Goal: Task Accomplishment & Management: Complete application form

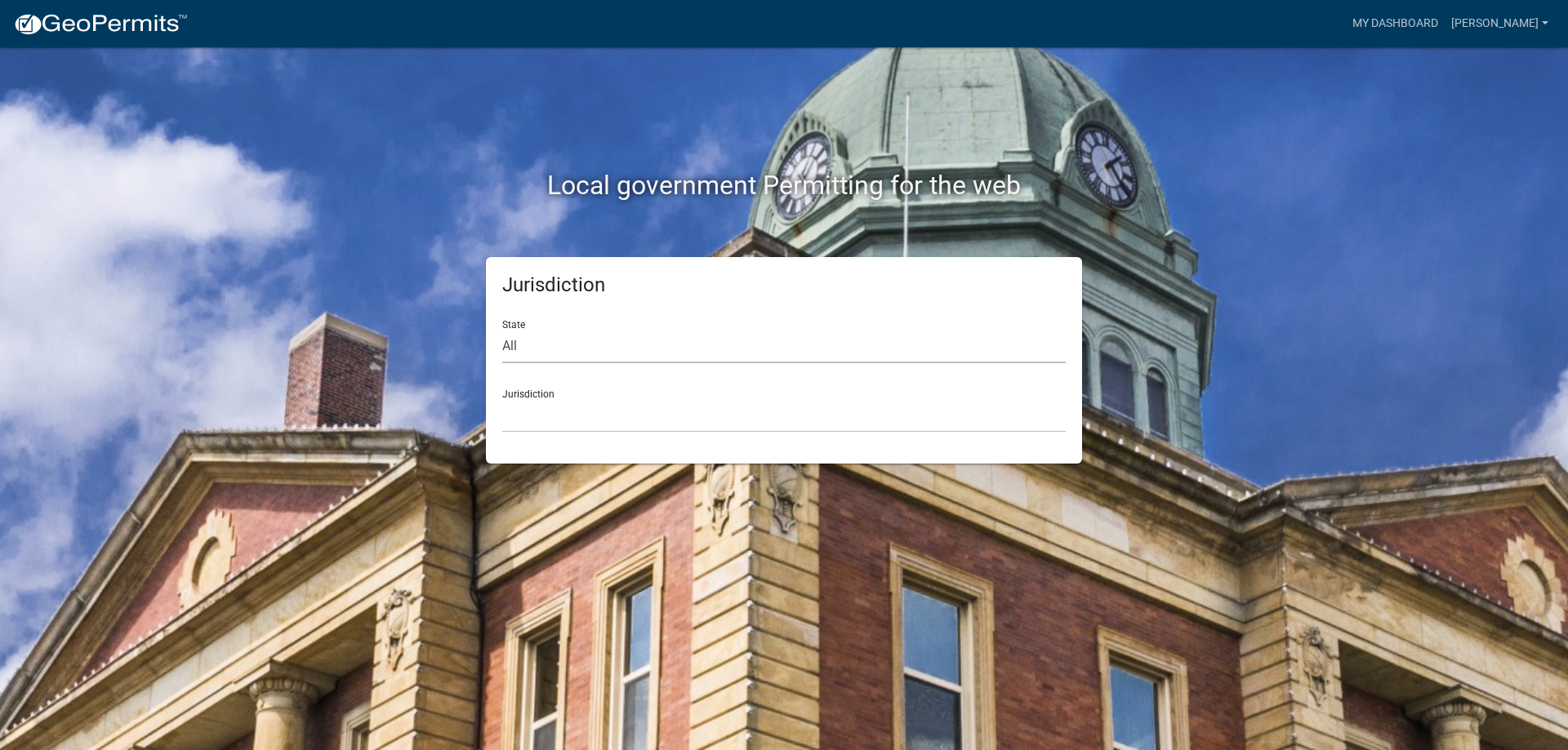
click at [569, 347] on select "All [US_STATE] [US_STATE] [US_STATE] [US_STATE] [US_STATE] [US_STATE] [US_STATE…" at bounding box center [784, 346] width 564 height 33
select select "[US_STATE]"
click at [502, 330] on select "All [US_STATE] [US_STATE] [US_STATE] [US_STATE] [US_STATE] [US_STATE] [US_STATE…" at bounding box center [784, 346] width 564 height 33
click at [570, 424] on select "City of [GEOGRAPHIC_DATA], [US_STATE] City of [GEOGRAPHIC_DATA], [US_STATE] Cit…" at bounding box center [784, 416] width 564 height 33
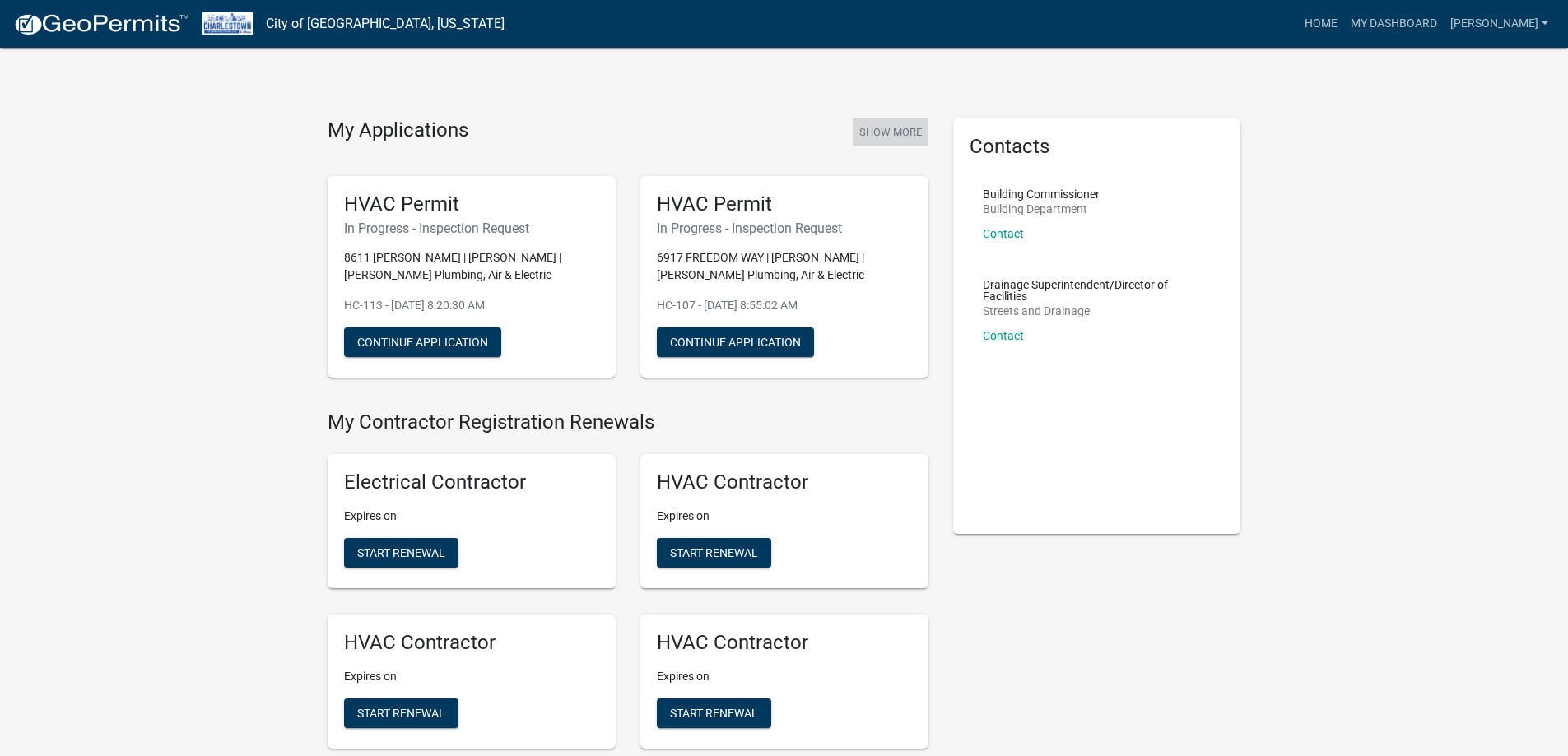
click at [887, 137] on button "Show More" at bounding box center [891, 132] width 76 height 28
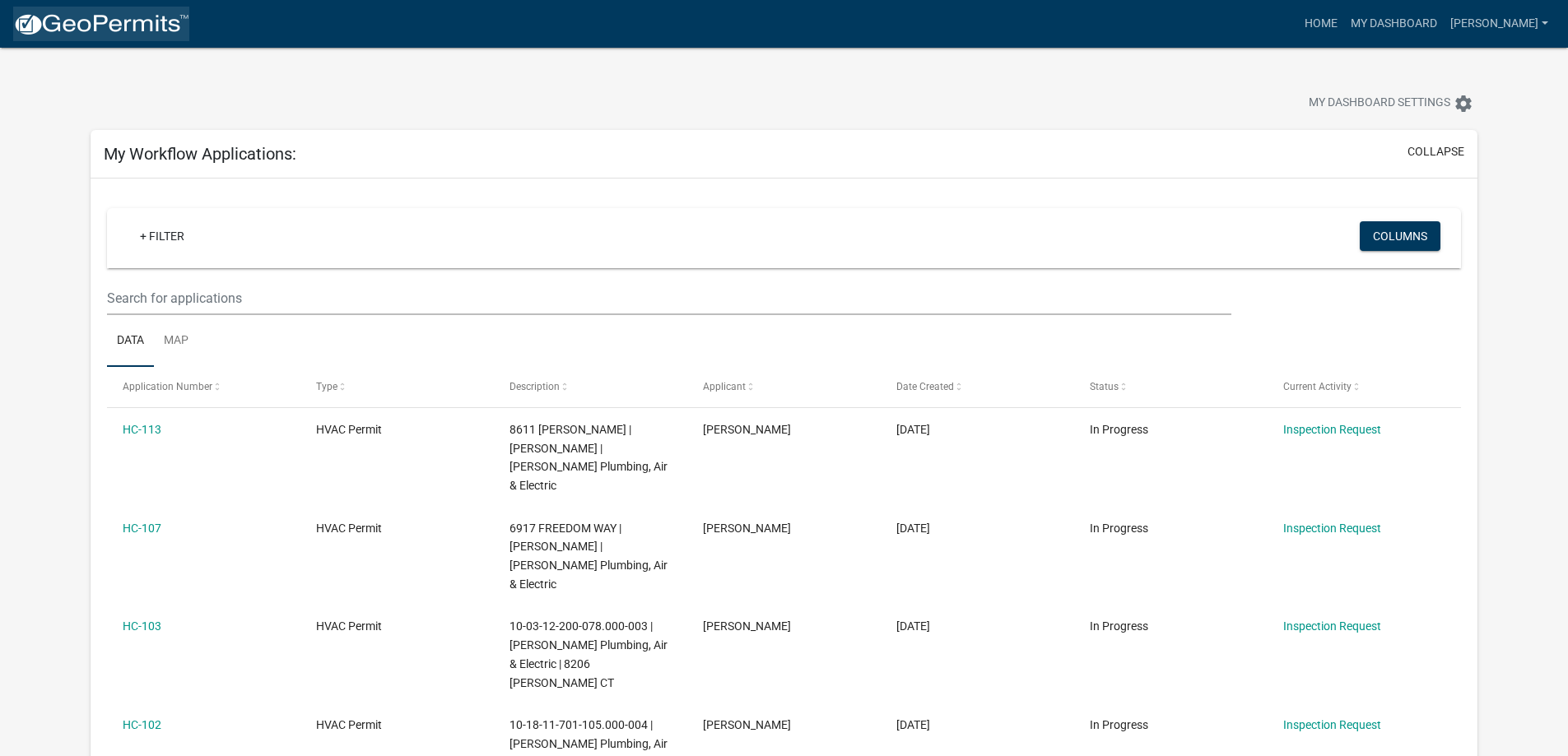
click at [90, 14] on img at bounding box center [101, 25] width 176 height 25
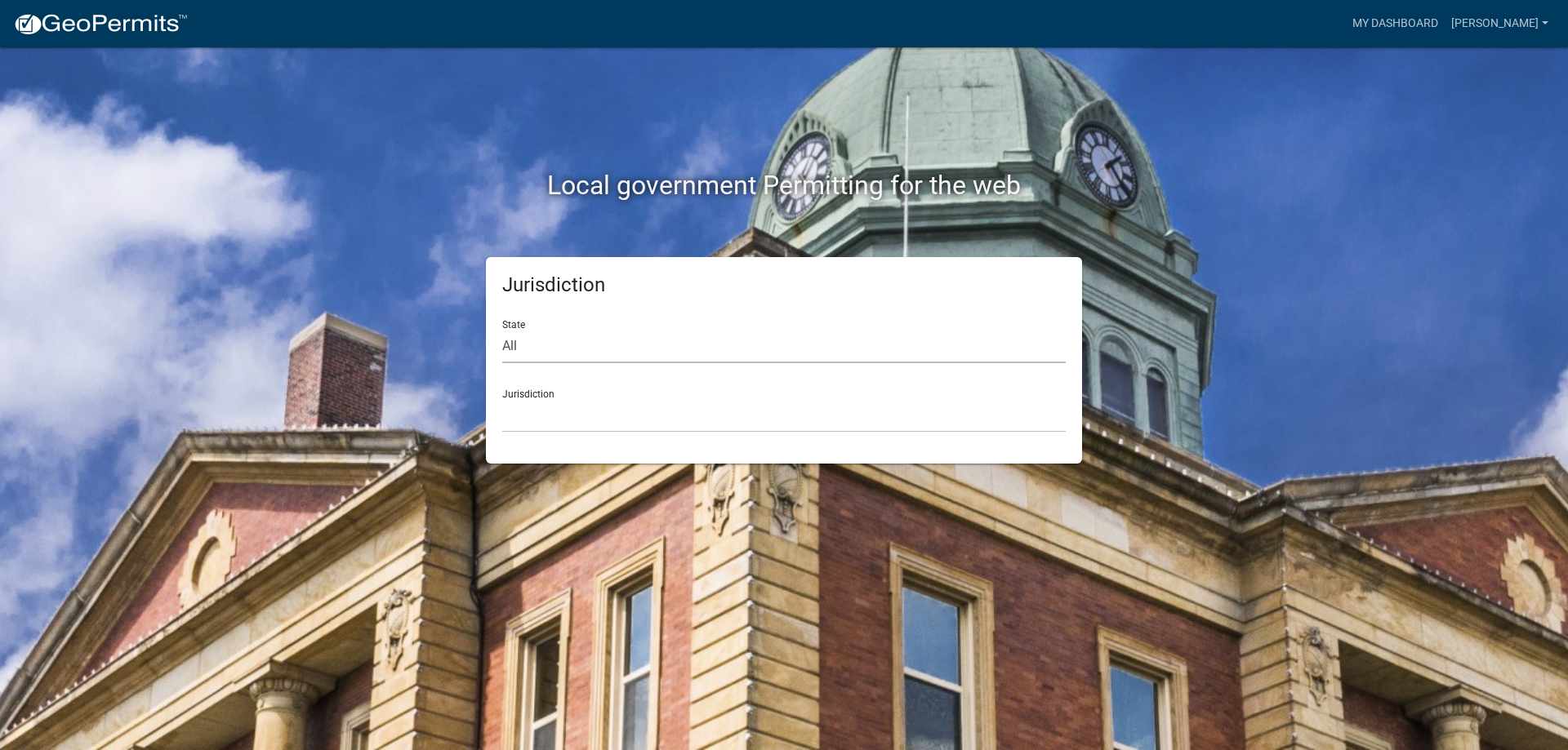
click at [643, 349] on select "All [US_STATE] [US_STATE] [US_STATE] [US_STATE] [US_STATE] [US_STATE] [US_STATE…" at bounding box center [784, 346] width 564 height 33
select select "[US_STATE]"
click at [502, 330] on select "All [US_STATE] [US_STATE] [US_STATE] [US_STATE] [US_STATE] [US_STATE] [US_STATE…" at bounding box center [784, 346] width 564 height 33
click at [609, 420] on select "City of [GEOGRAPHIC_DATA], [US_STATE] City of [GEOGRAPHIC_DATA], [US_STATE] Cit…" at bounding box center [784, 416] width 564 height 33
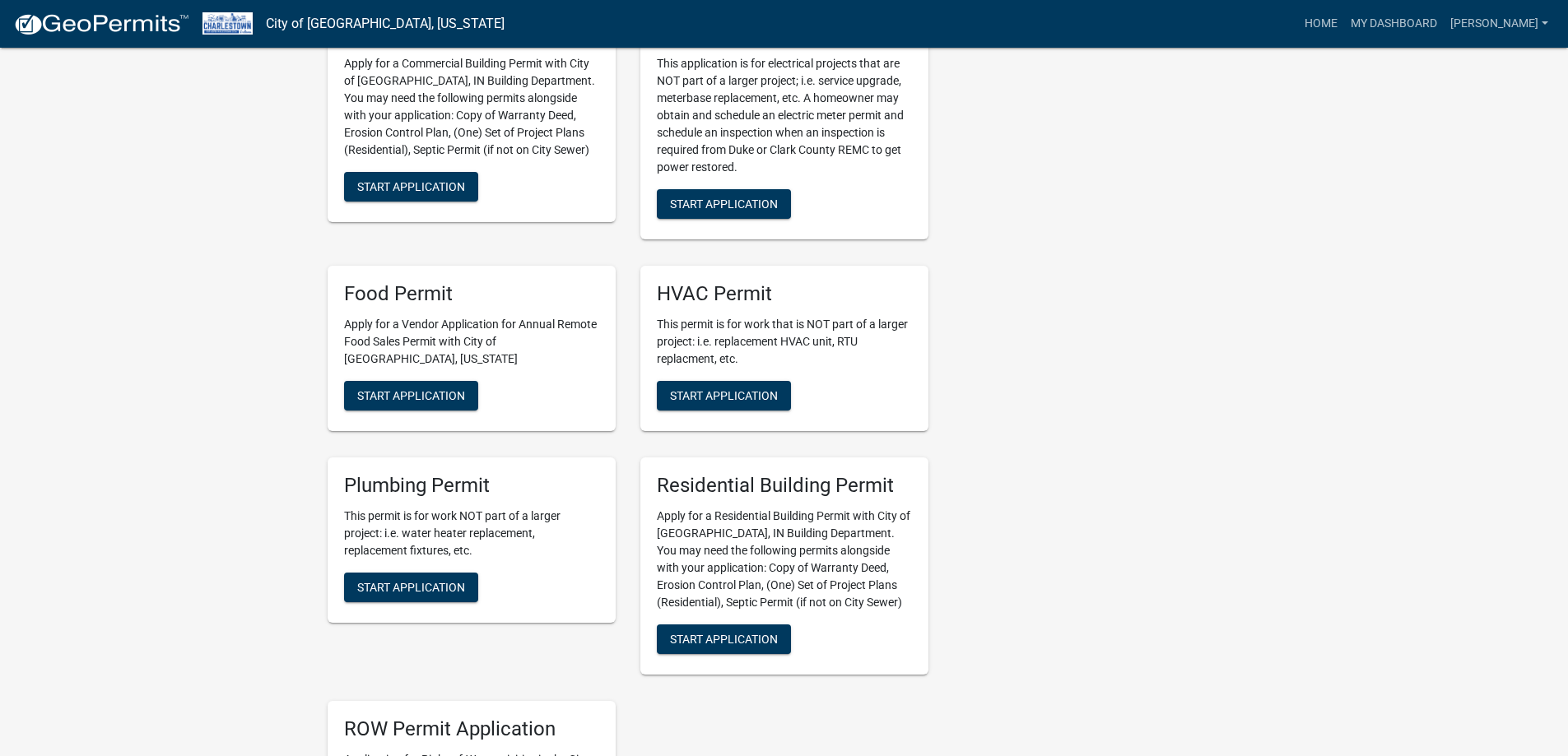
scroll to position [987, 0]
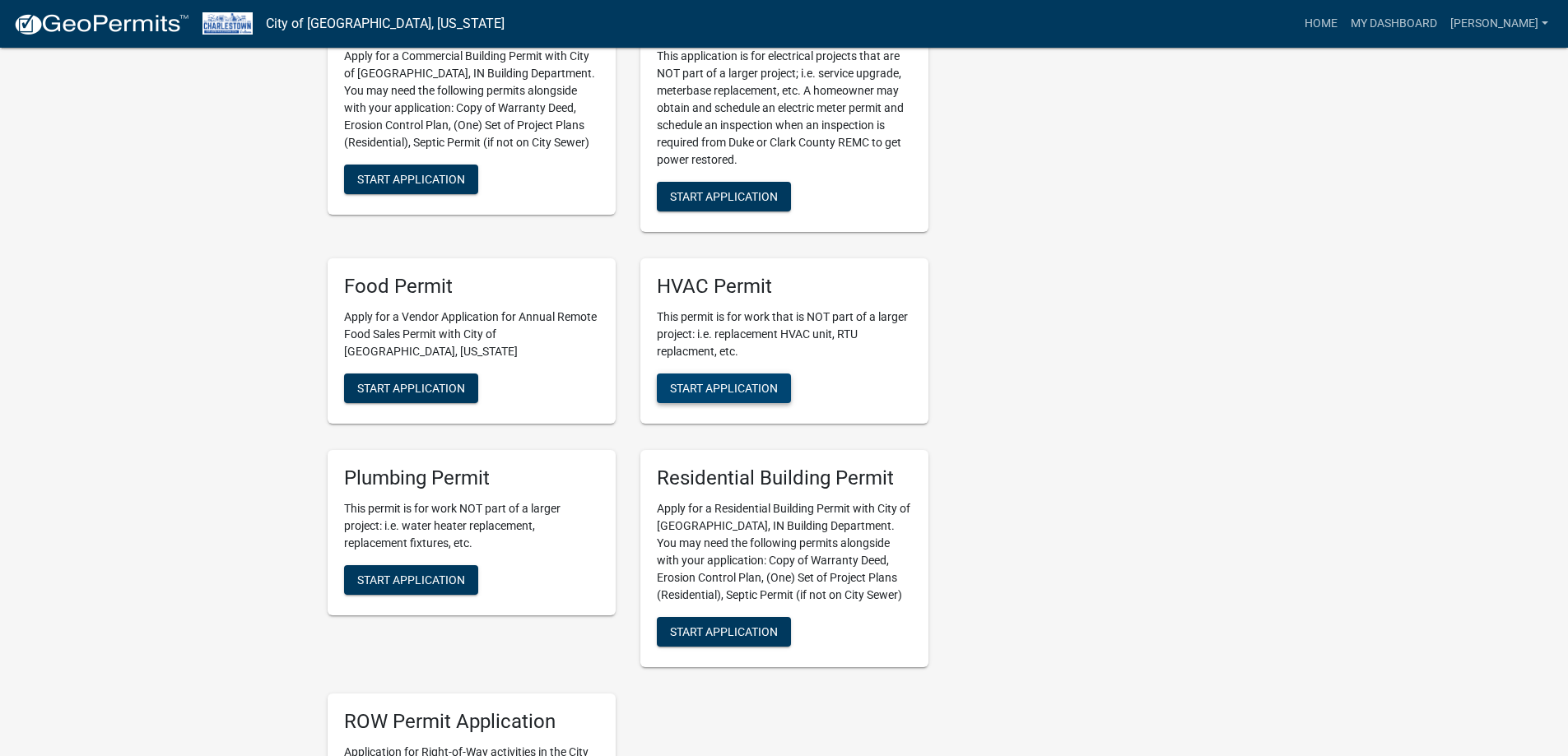
click at [695, 393] on span "Start Application" at bounding box center [723, 388] width 108 height 13
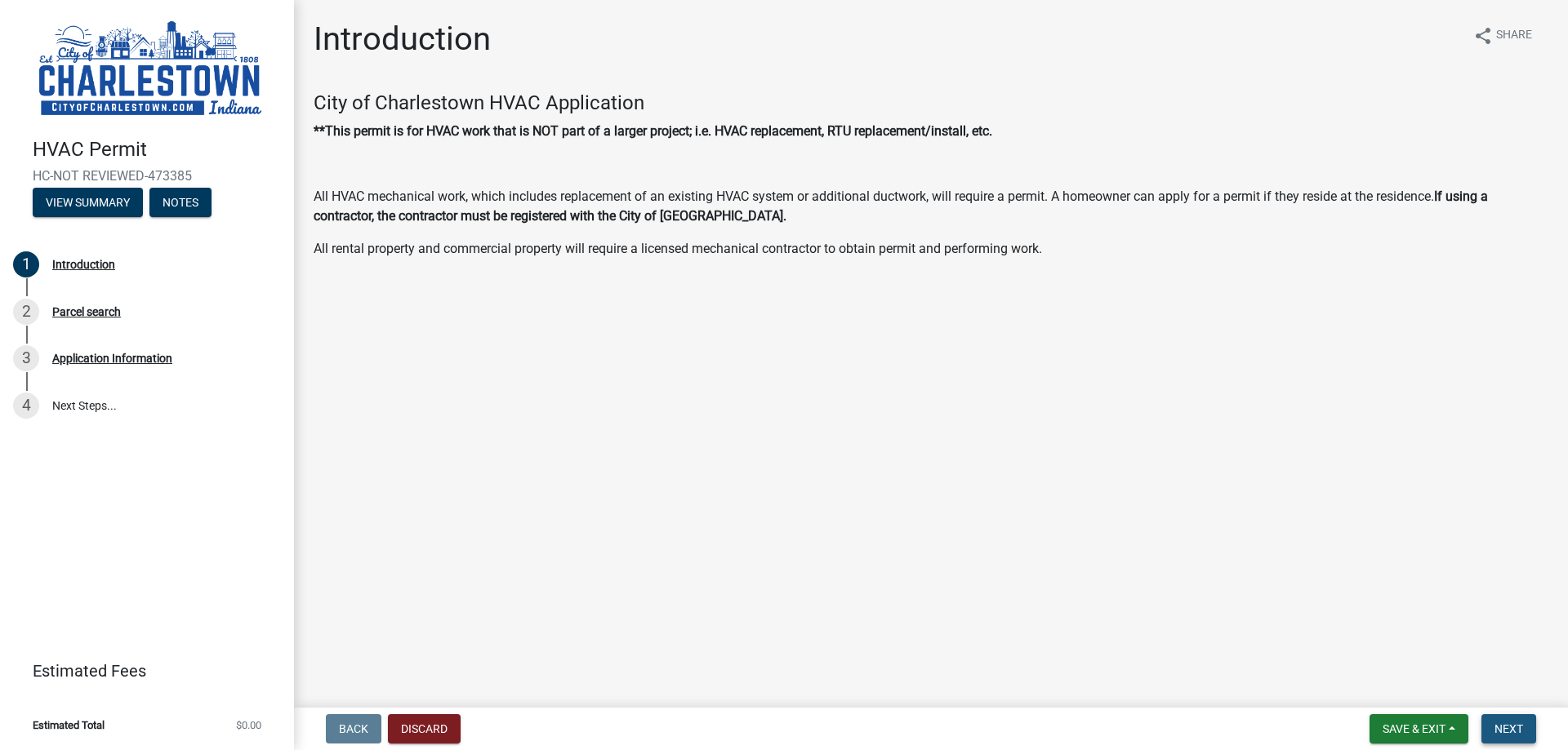
click at [1511, 730] on span "Next" at bounding box center [1508, 729] width 28 height 13
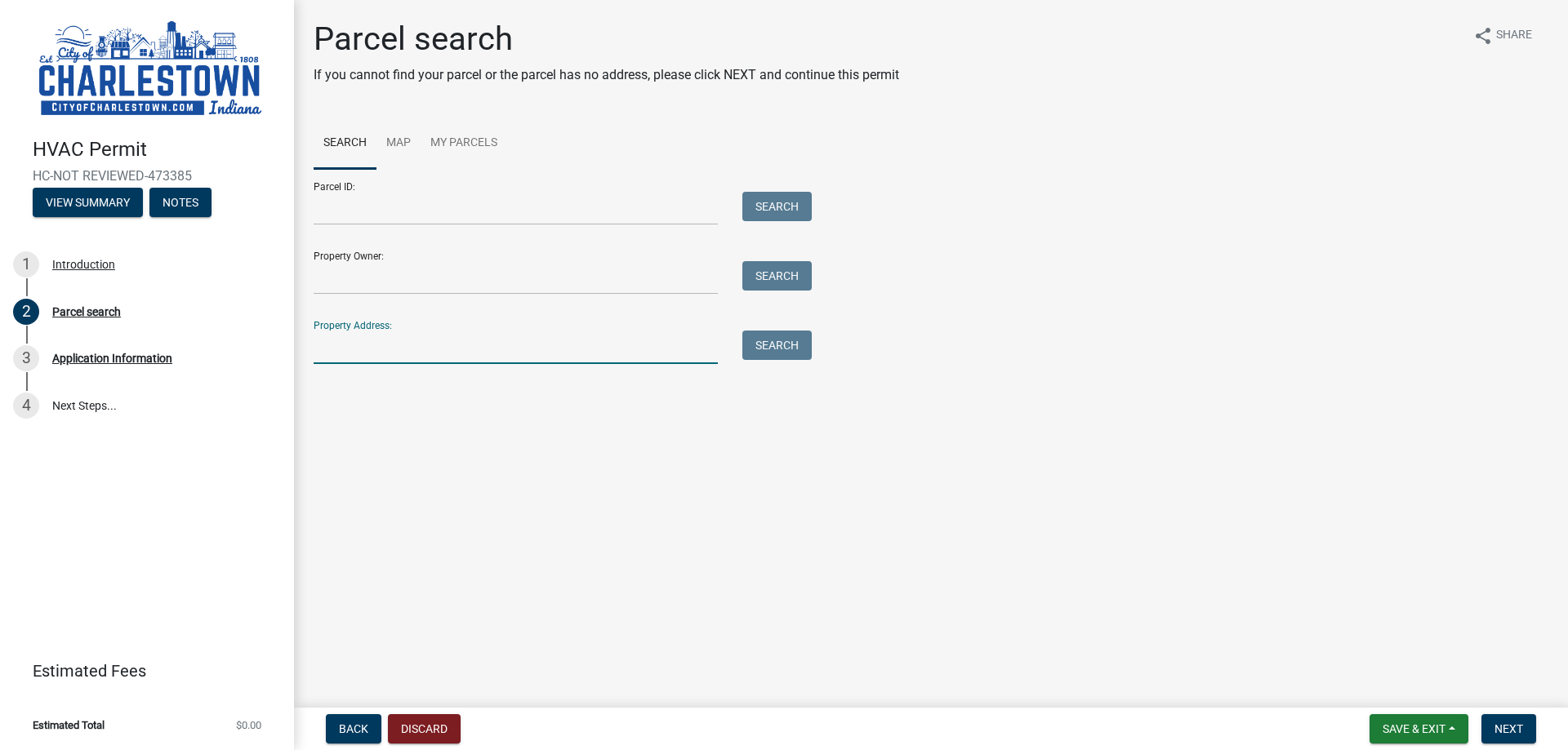
click at [442, 358] on input "Property Address:" at bounding box center [515, 347] width 404 height 33
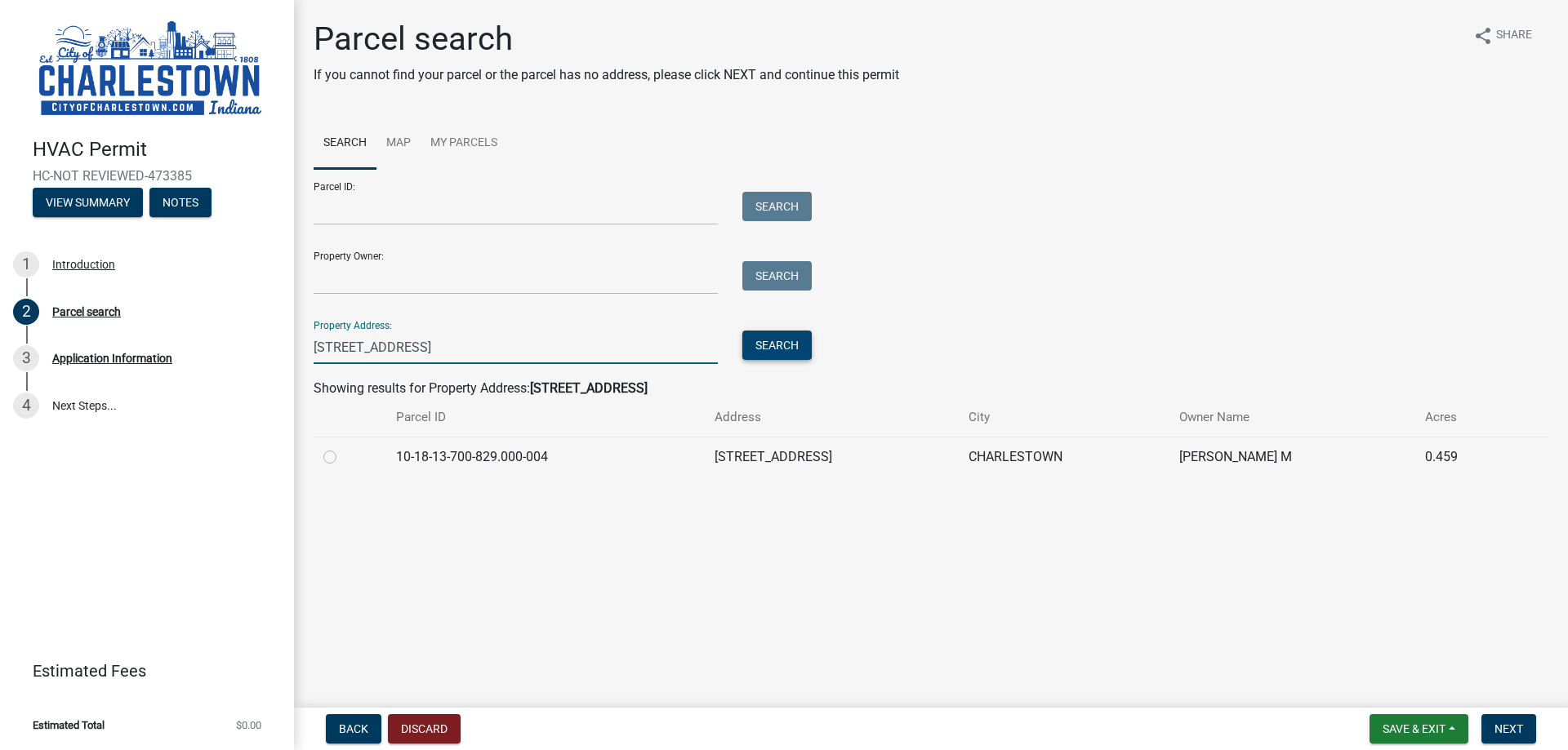
type input "[STREET_ADDRESS]"
click at [793, 346] on button "Search" at bounding box center [777, 345] width 70 height 29
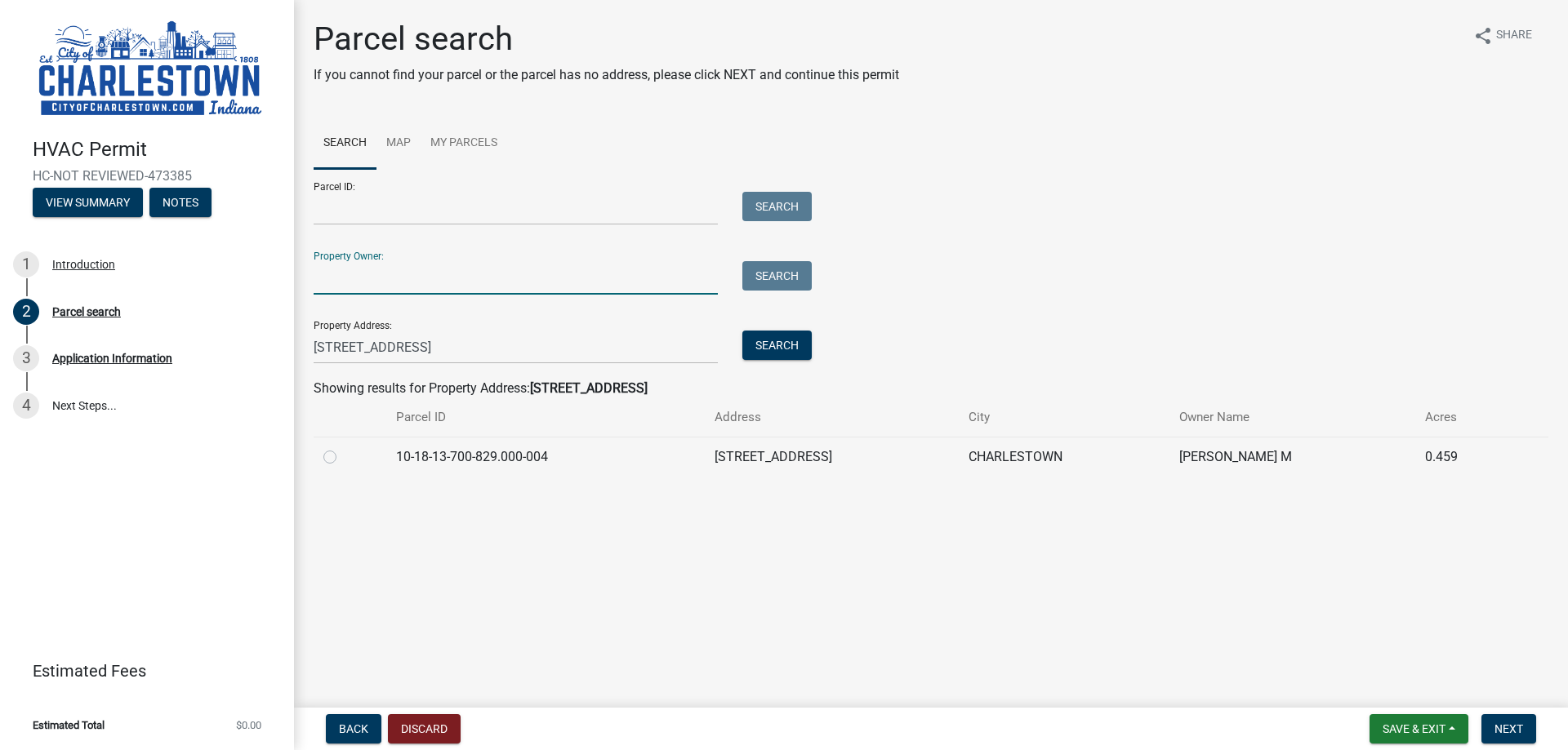
click at [390, 283] on input "Property Owner:" at bounding box center [515, 278] width 404 height 33
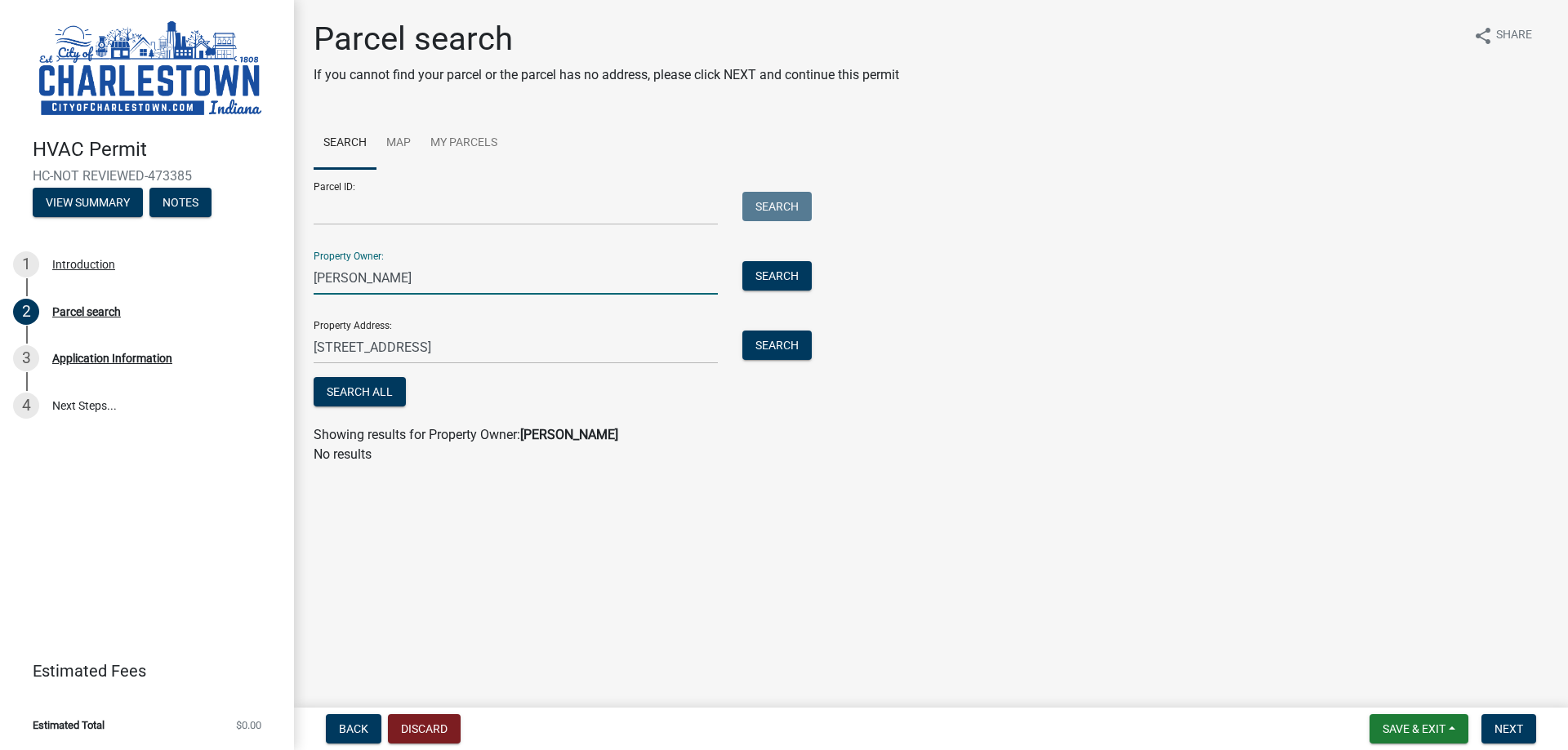
type input "[PERSON_NAME]"
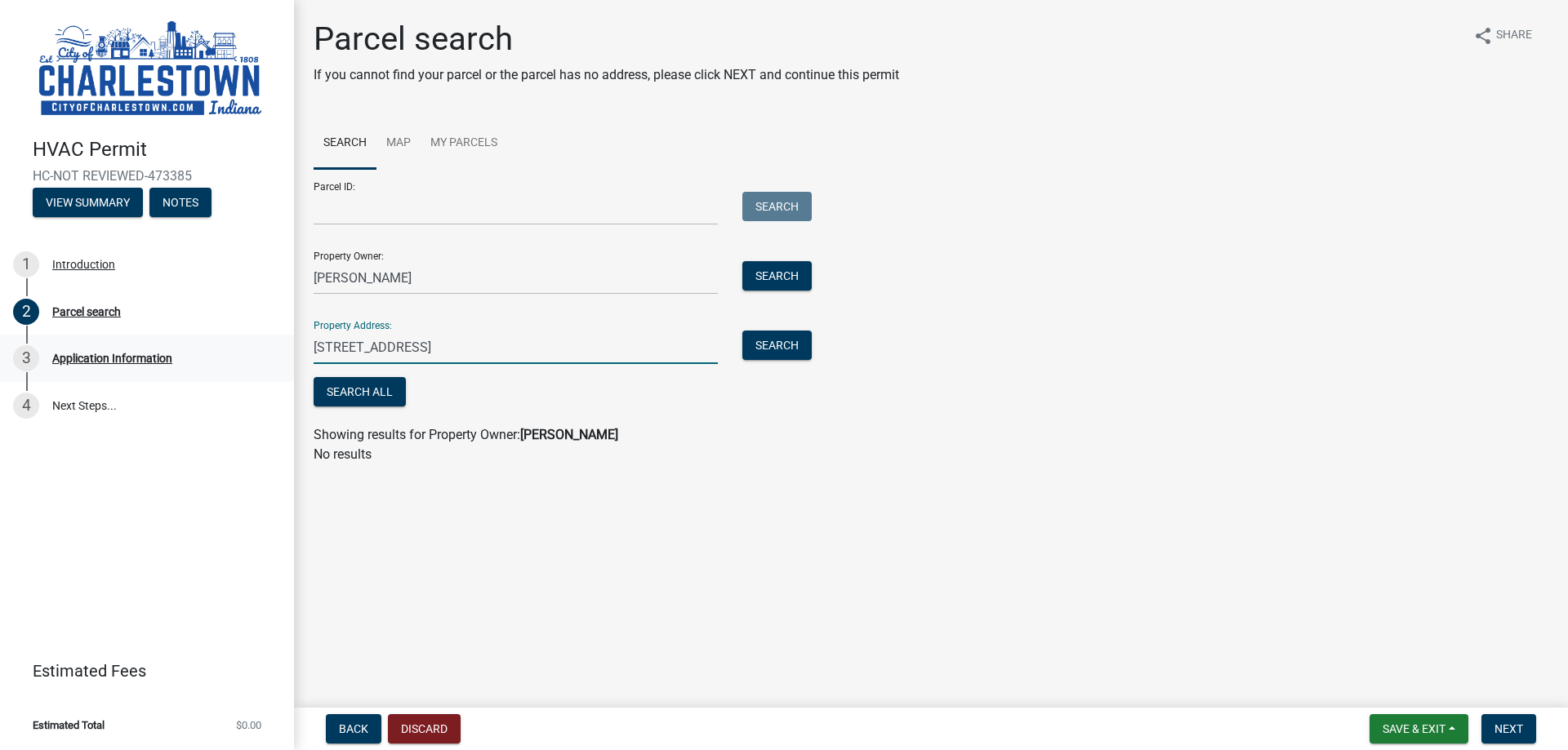
drag, startPoint x: 417, startPoint y: 342, endPoint x: 211, endPoint y: 342, distance: 206.0
click at [211, 342] on div "HVAC Permit HC-NOT REVIEWED-473385 View Summary Notes 1 Introduction 2 Parcel s…" at bounding box center [784, 375] width 1568 height 750
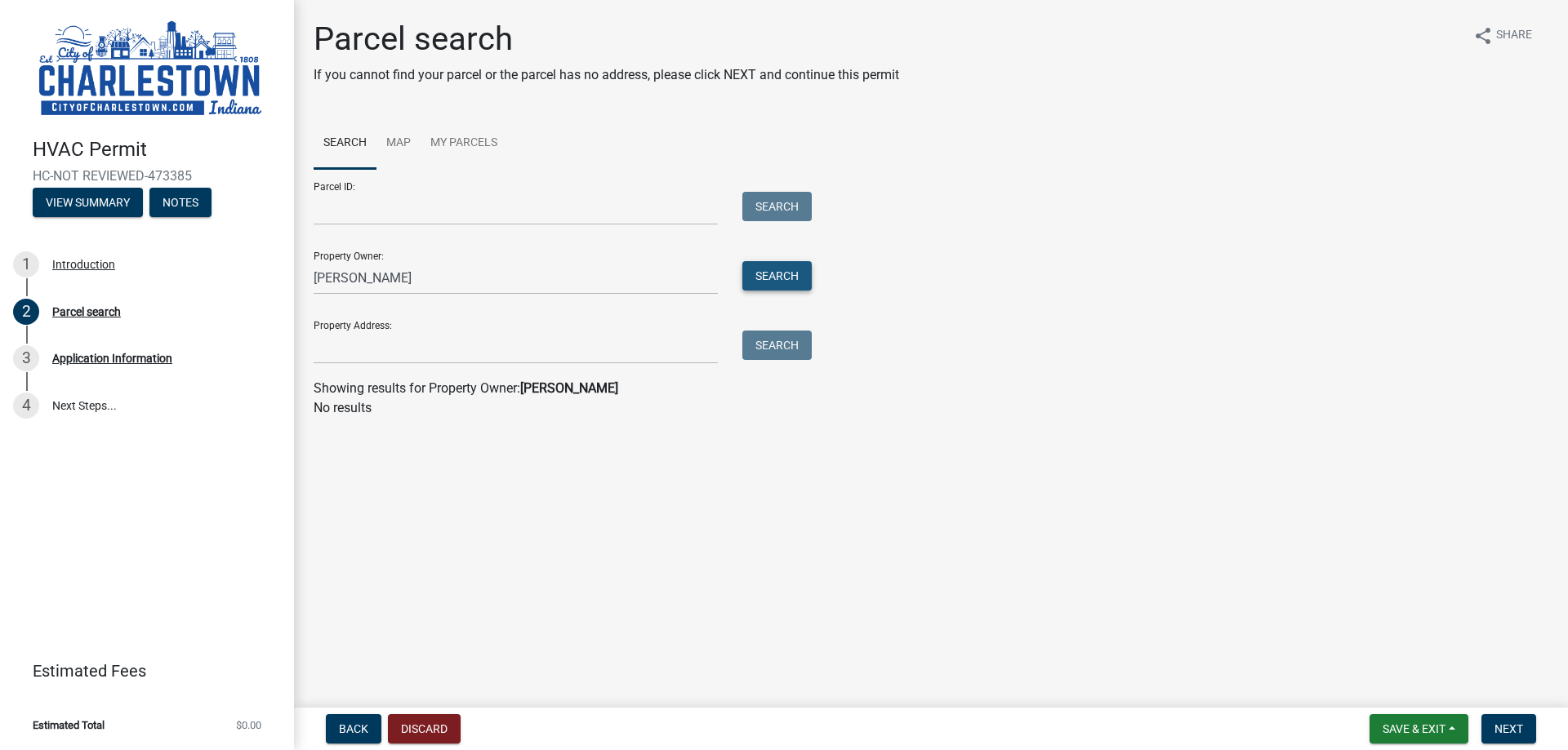
click at [782, 269] on button "Search" at bounding box center [777, 275] width 70 height 29
click at [774, 285] on button "Search" at bounding box center [777, 275] width 70 height 29
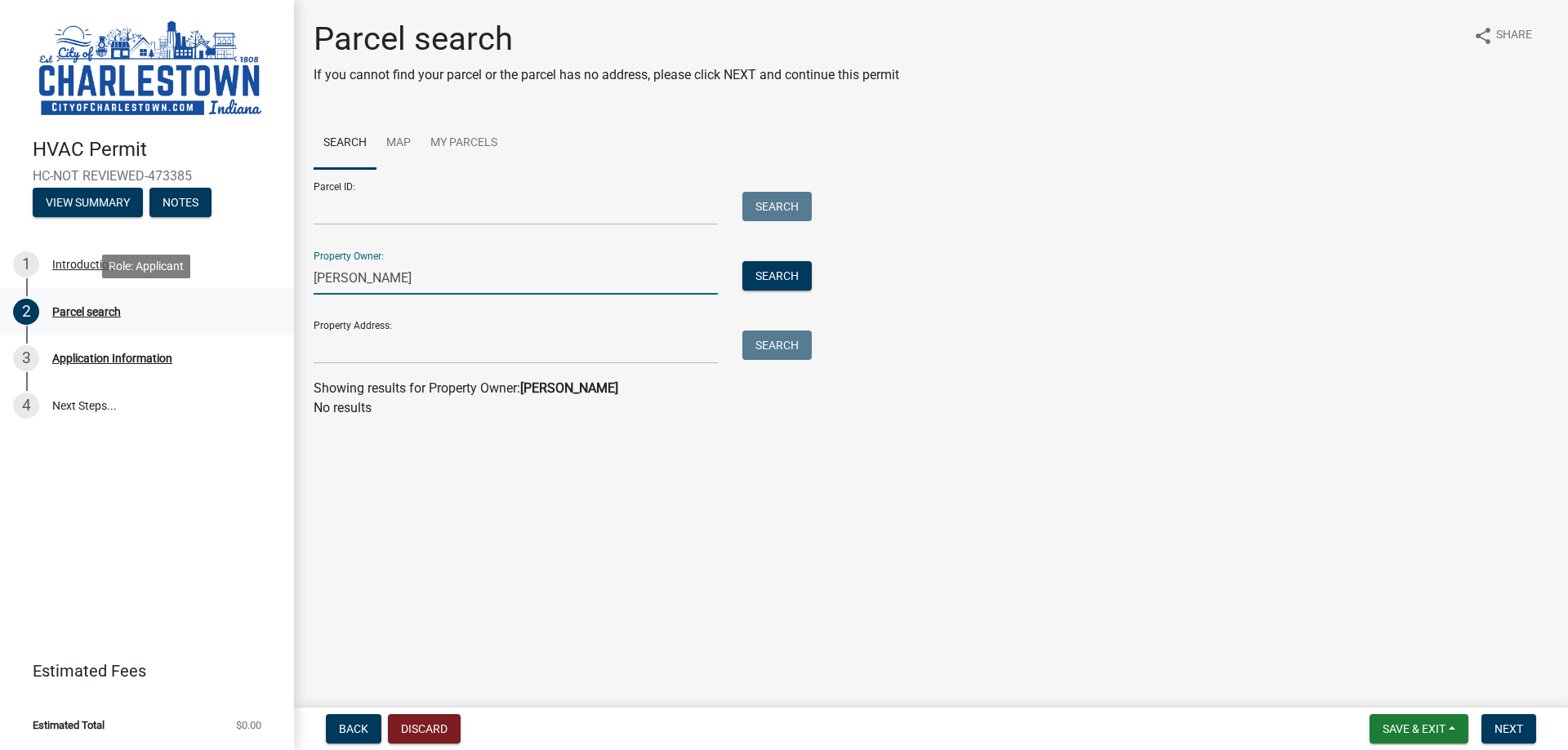
drag, startPoint x: 528, startPoint y: 288, endPoint x: 211, endPoint y: 288, distance: 317.0
click at [213, 288] on div "HVAC Permit HC-NOT REVIEWED-473385 View Summary Notes 1 Introduction 2 Parcel s…" at bounding box center [784, 375] width 1568 height 750
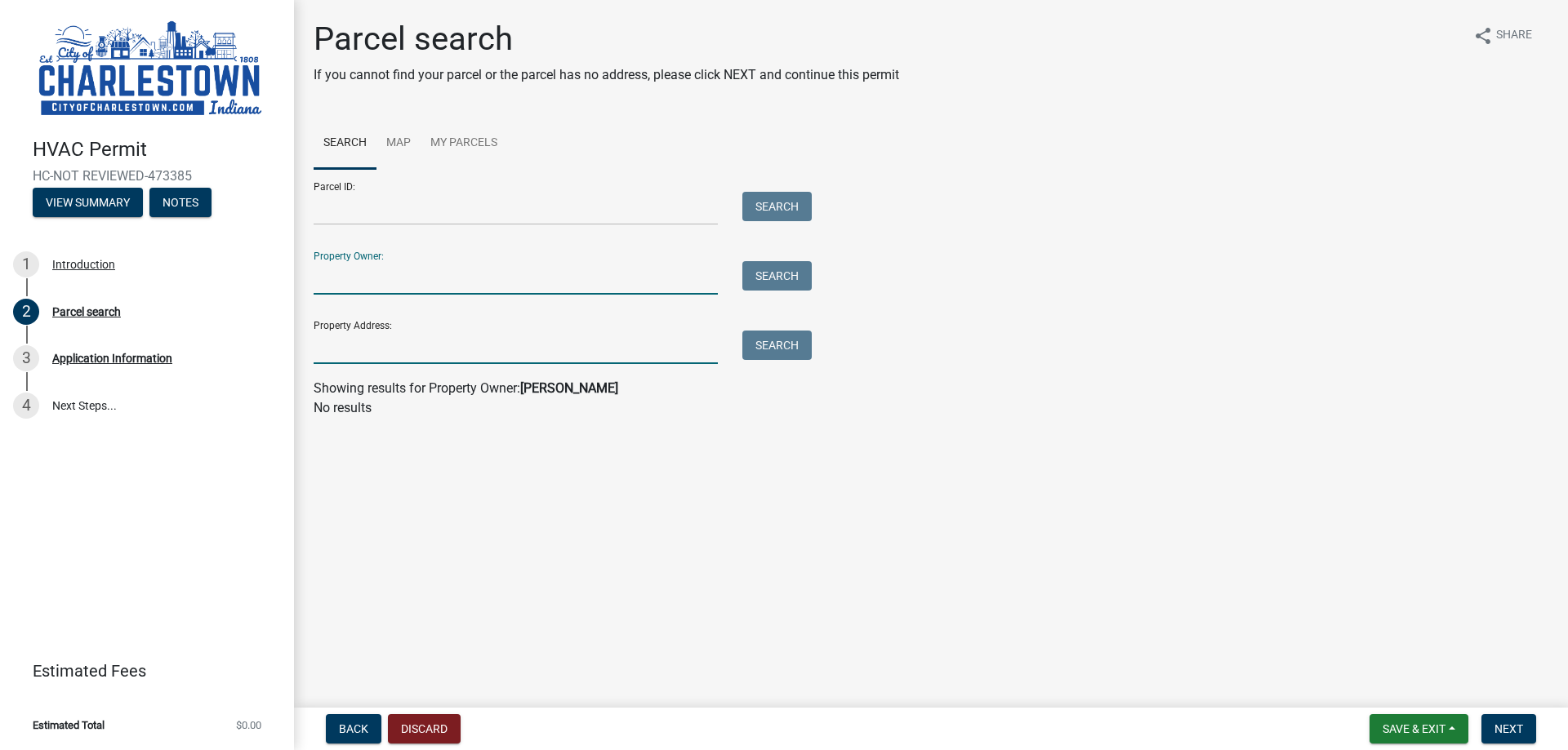
click at [456, 337] on input "Property Address:" at bounding box center [515, 347] width 404 height 33
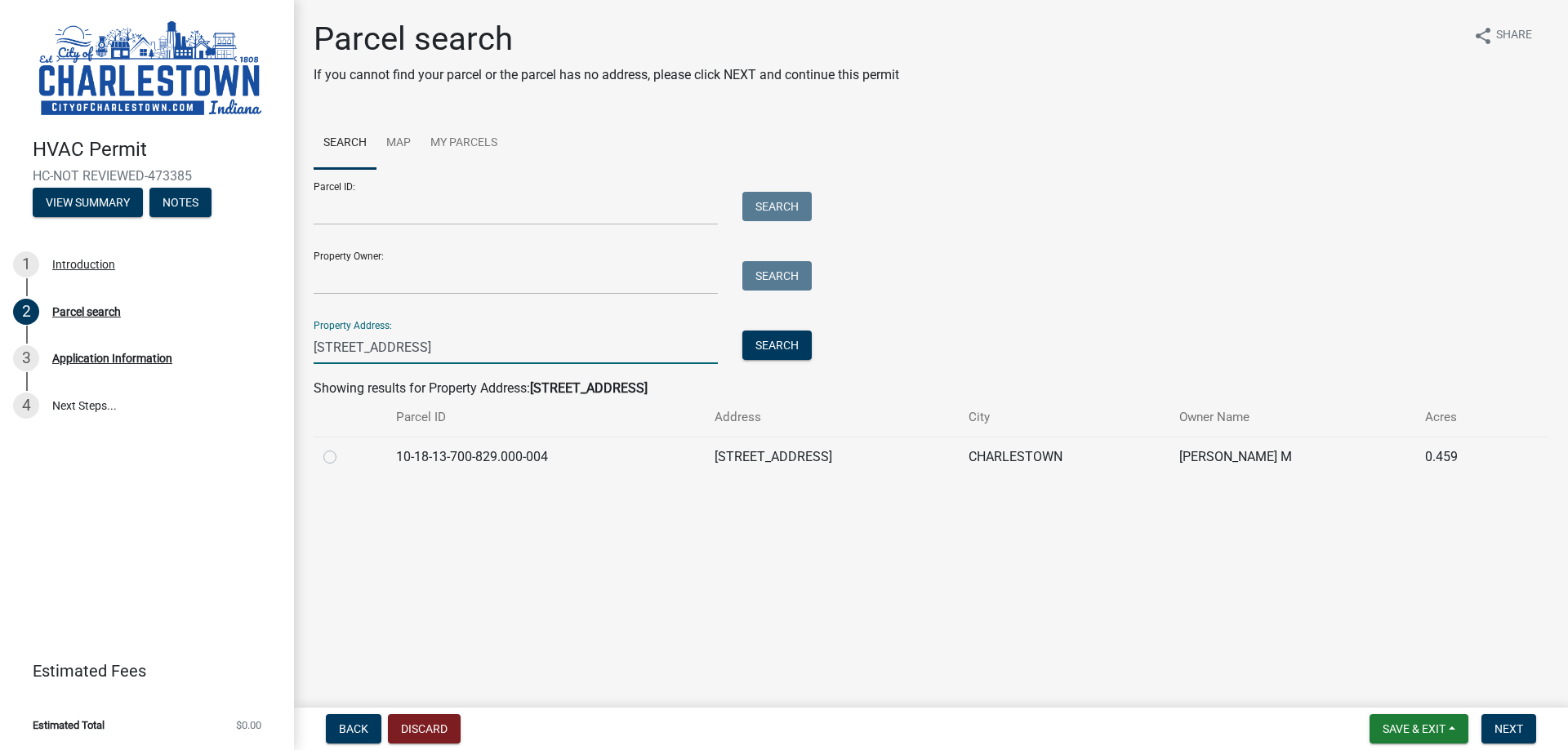
type input "[STREET_ADDRESS]"
click at [343, 448] on label at bounding box center [343, 448] width 0 height 0
click at [343, 457] on input "radio" at bounding box center [348, 452] width 11 height 11
radio input "true"
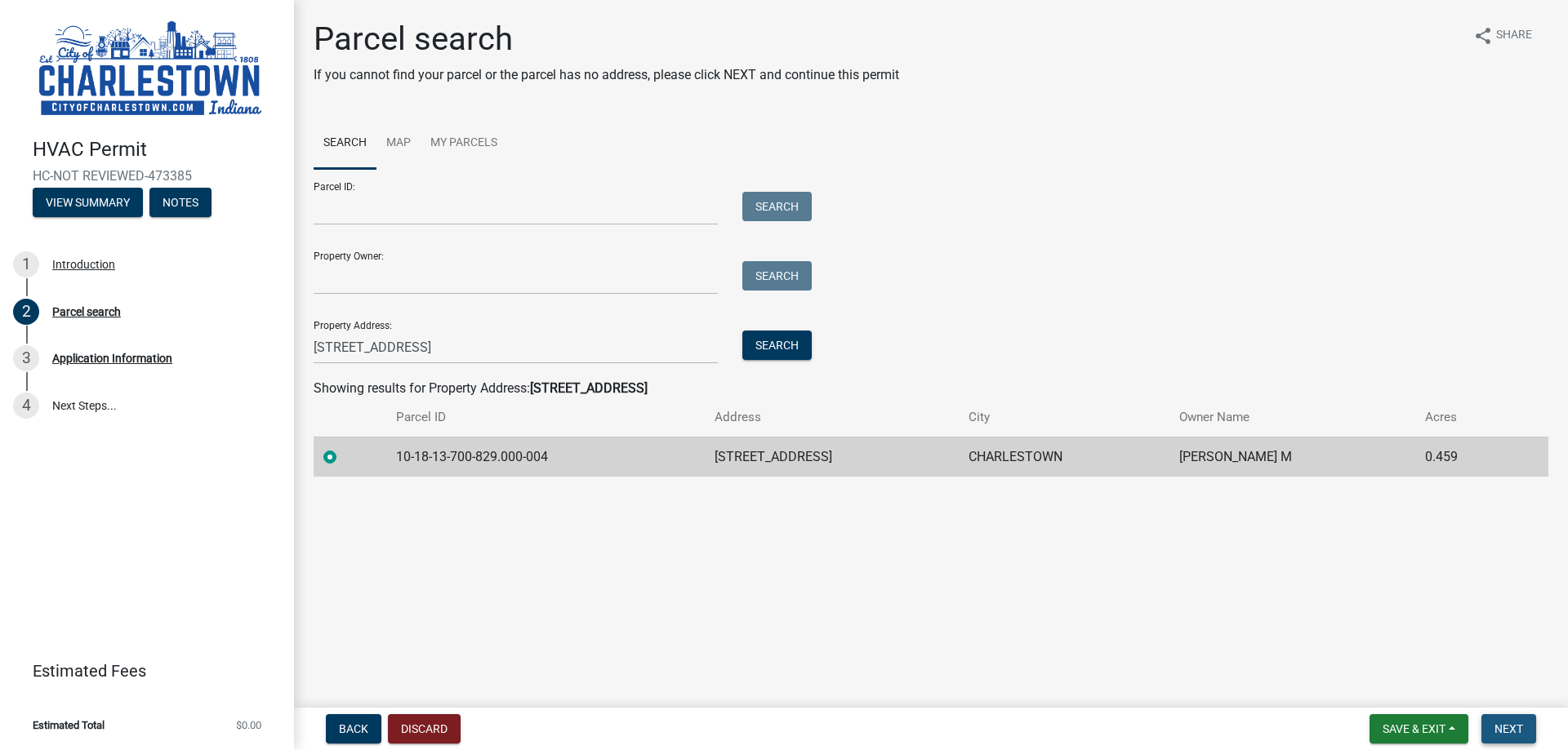
click at [1502, 725] on span "Next" at bounding box center [1508, 729] width 28 height 13
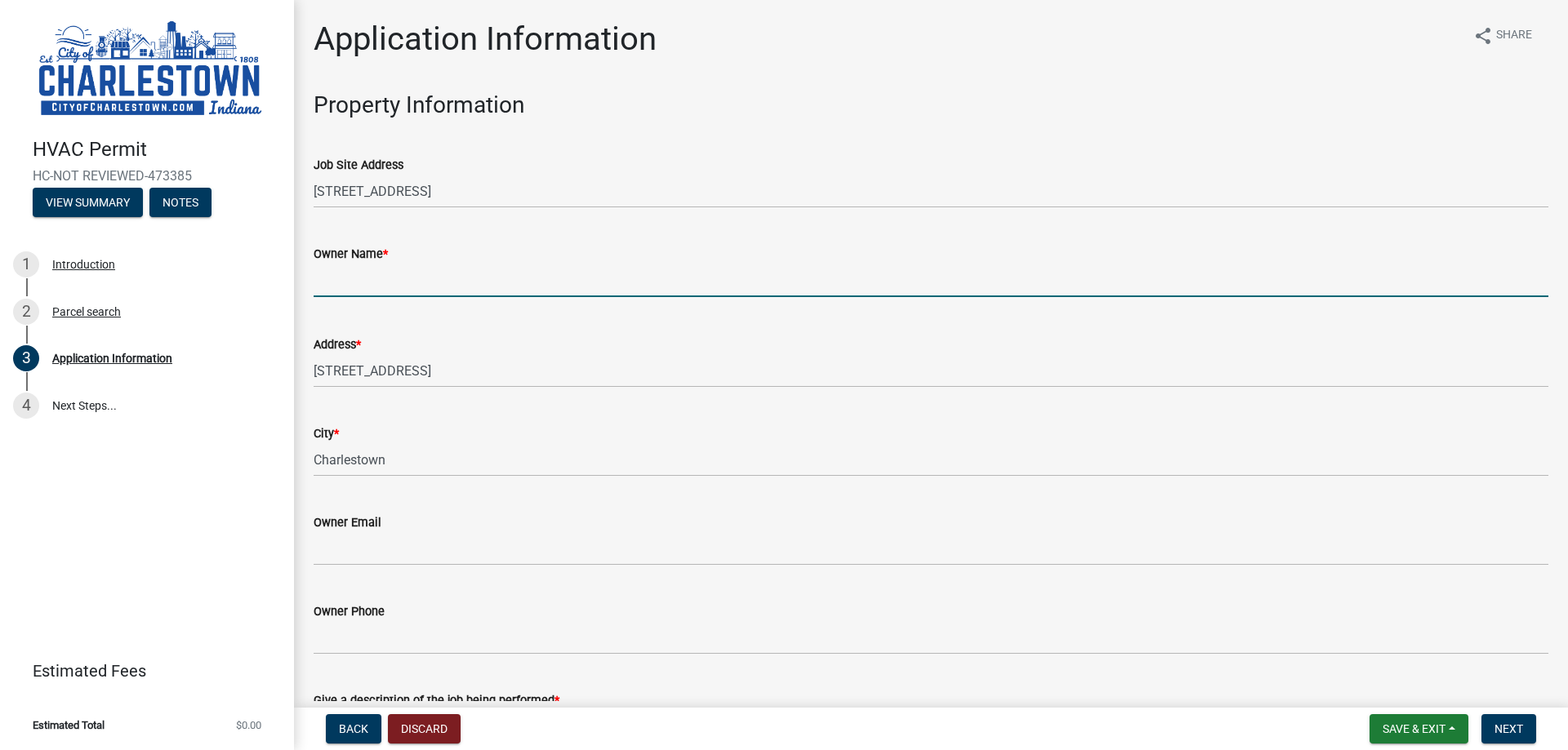
click at [394, 293] on input "Owner Name *" at bounding box center [931, 280] width 1235 height 33
type input "p"
type input "[PERSON_NAME]"
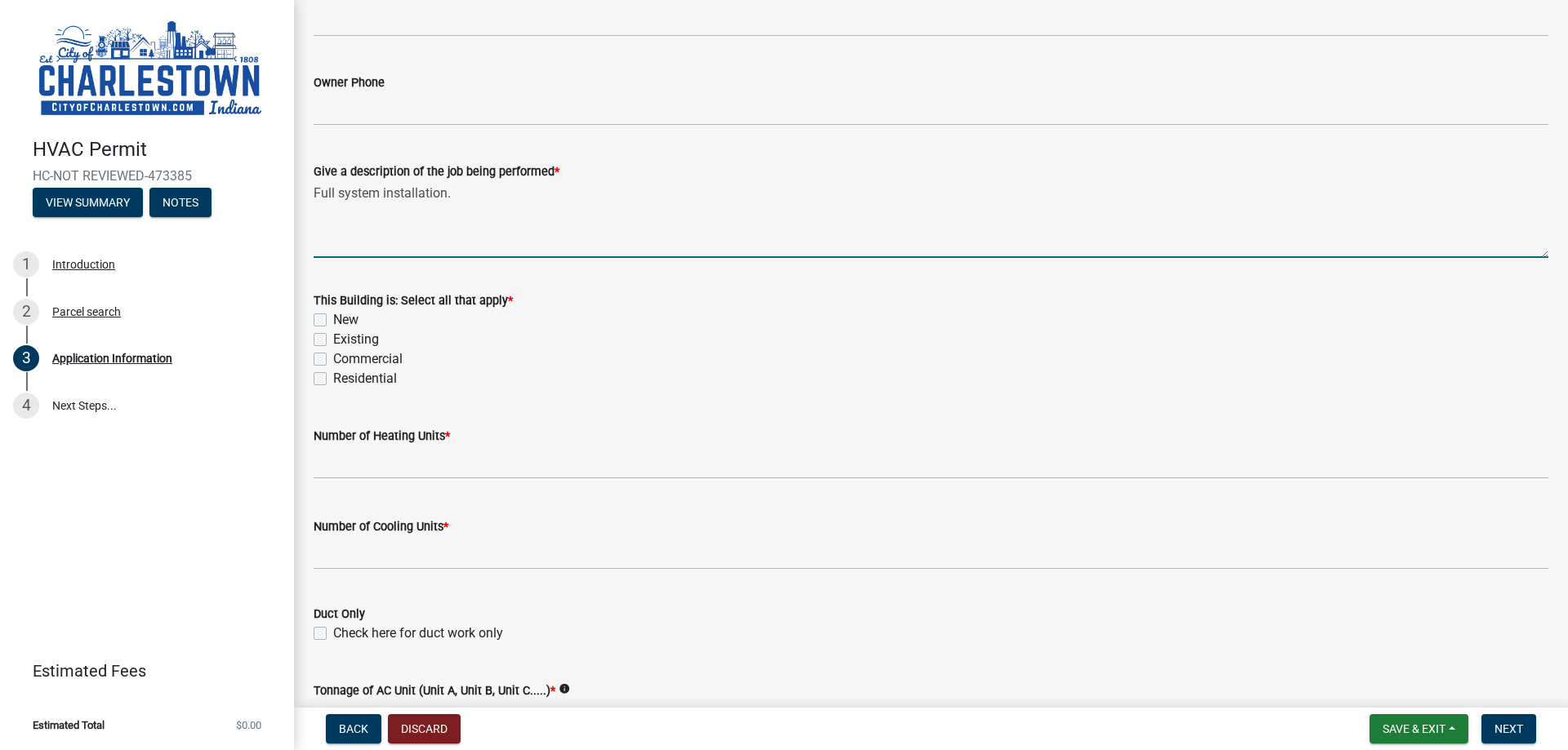
scroll to position [535, 0]
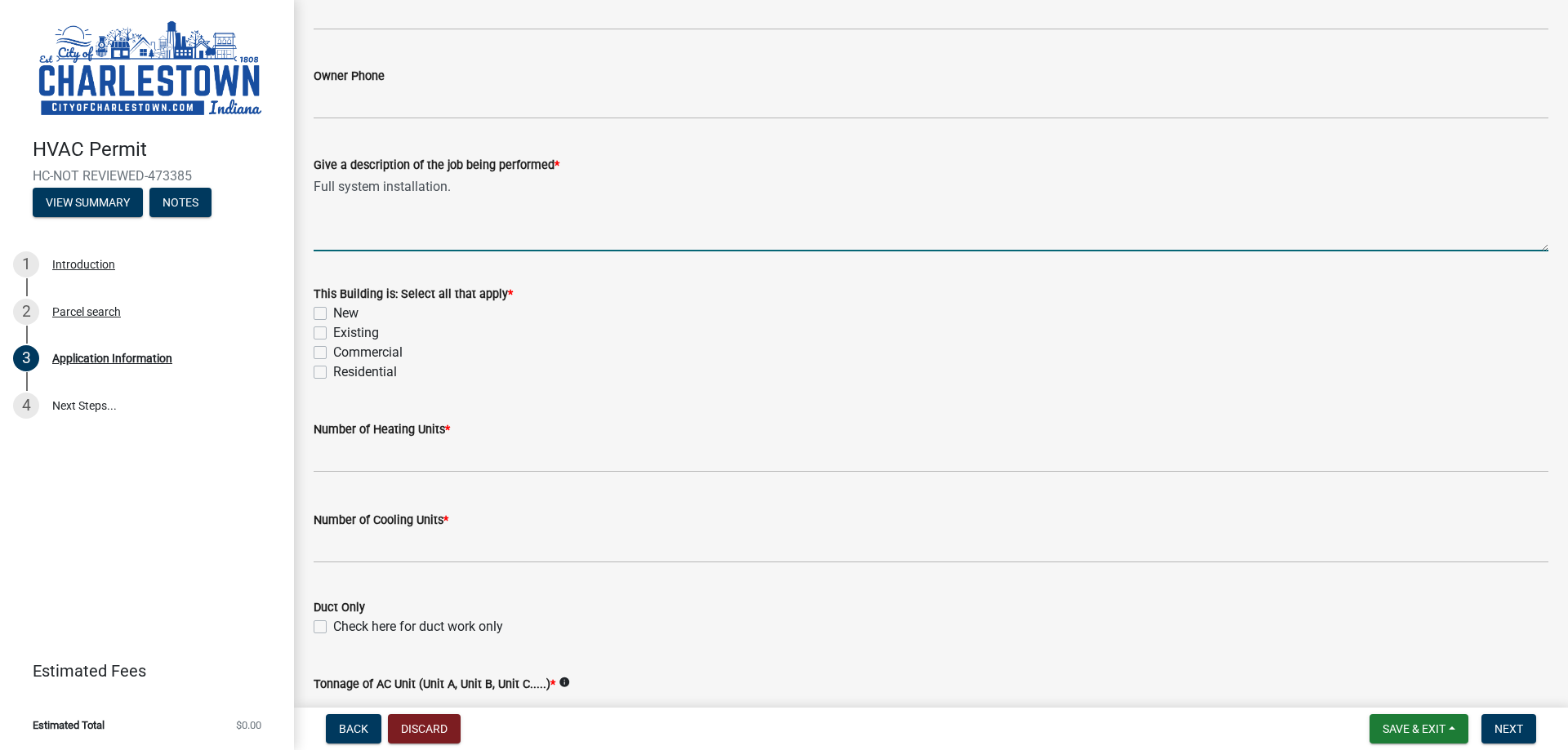
type textarea "Full system installation."
click at [333, 338] on label "Existing" at bounding box center [356, 333] width 46 height 20
click at [333, 334] on input "Existing" at bounding box center [338, 328] width 11 height 11
checkbox input "true"
checkbox input "false"
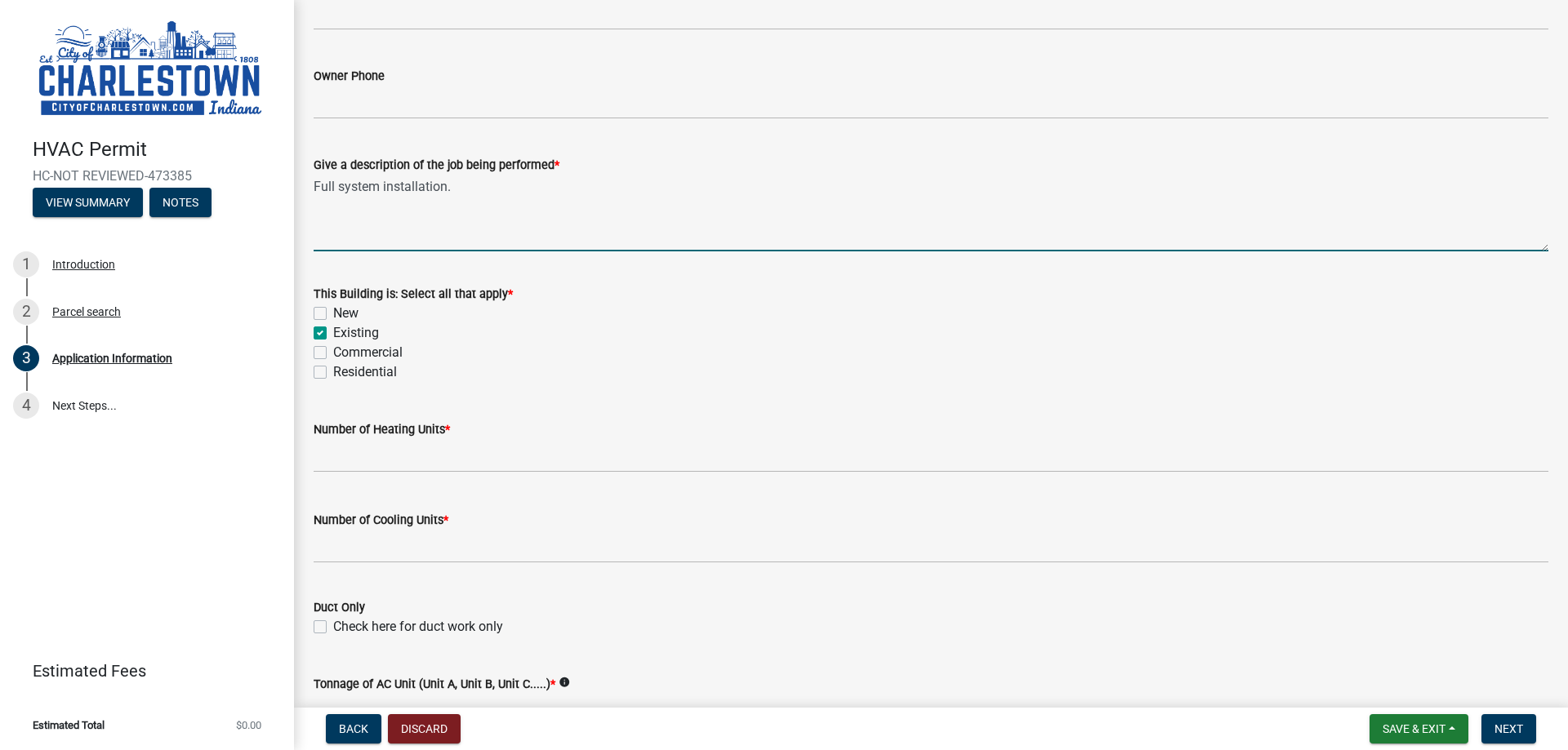
checkbox input "true"
checkbox input "false"
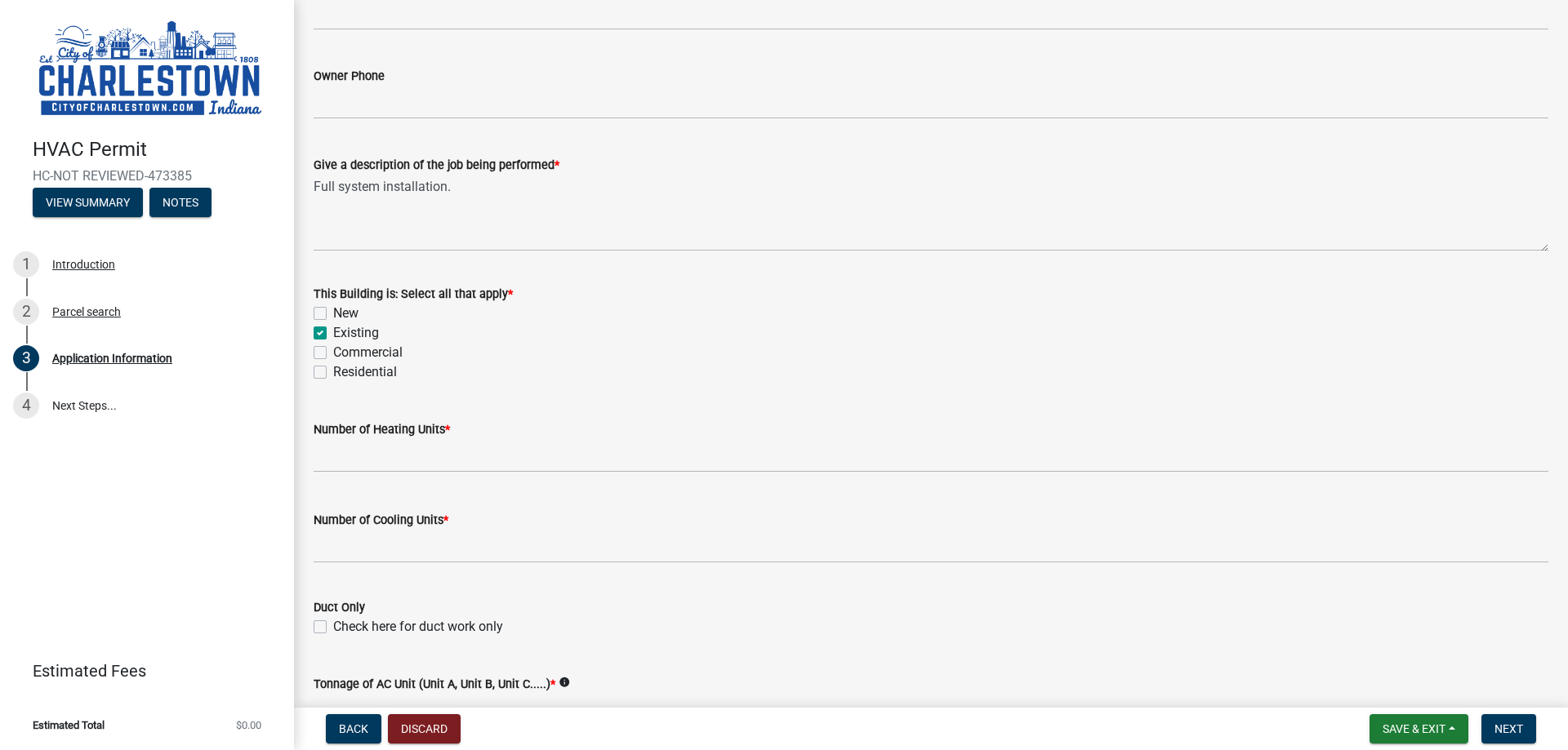
click at [333, 373] on label "Residential" at bounding box center [365, 372] width 64 height 20
click at [333, 373] on input "Residential" at bounding box center [338, 367] width 11 height 11
checkbox input "true"
checkbox input "false"
checkbox input "true"
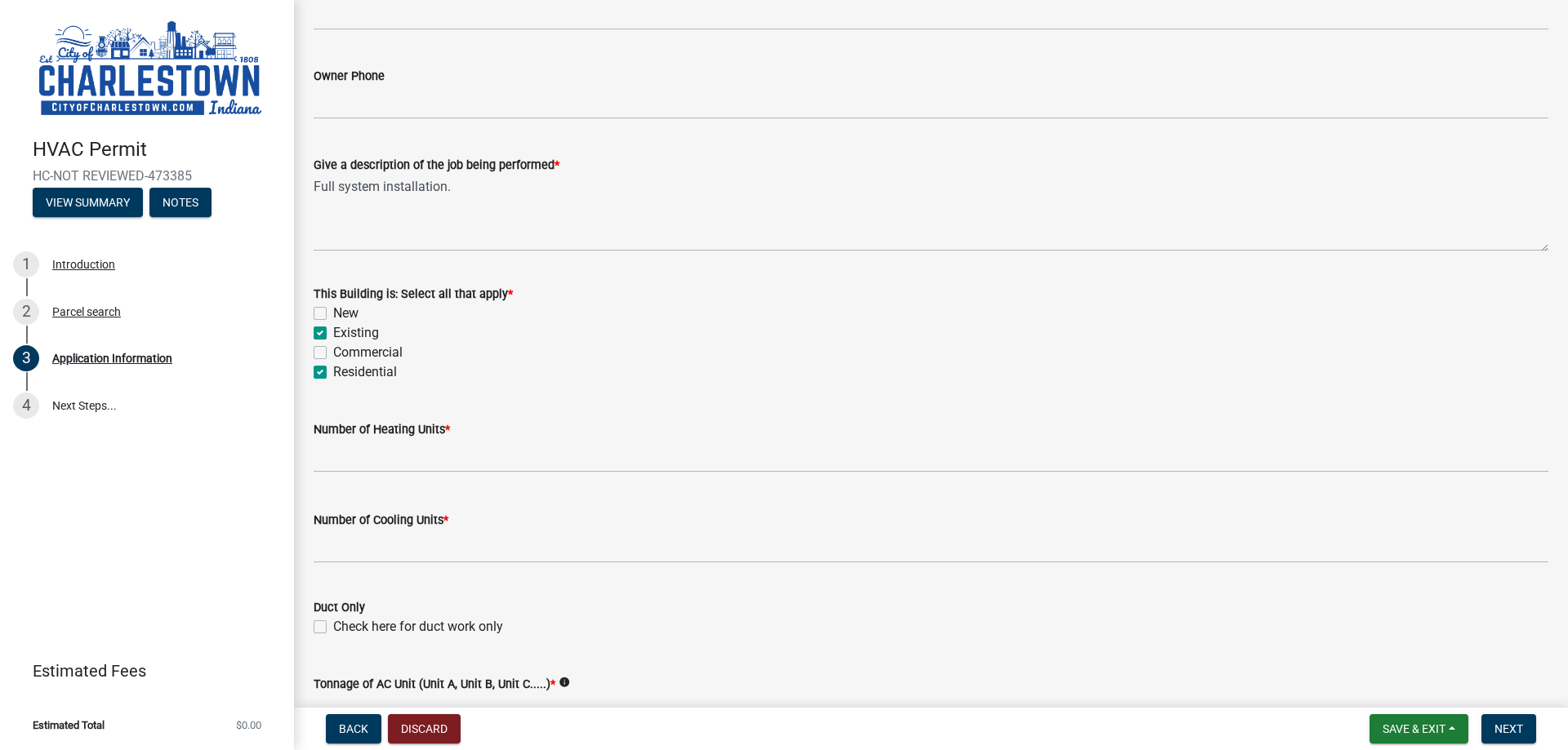
checkbox input "false"
checkbox input "true"
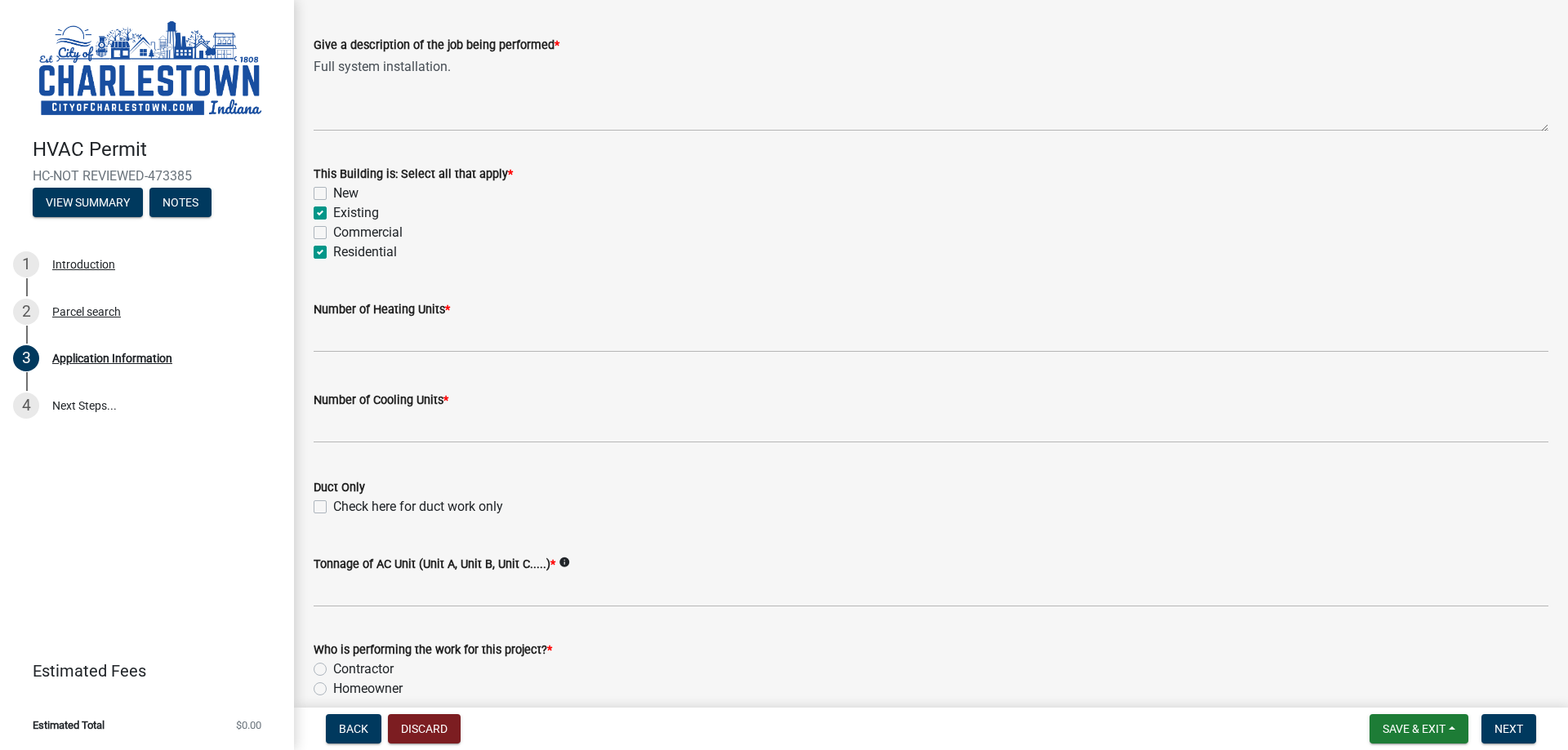
scroll to position [699, 0]
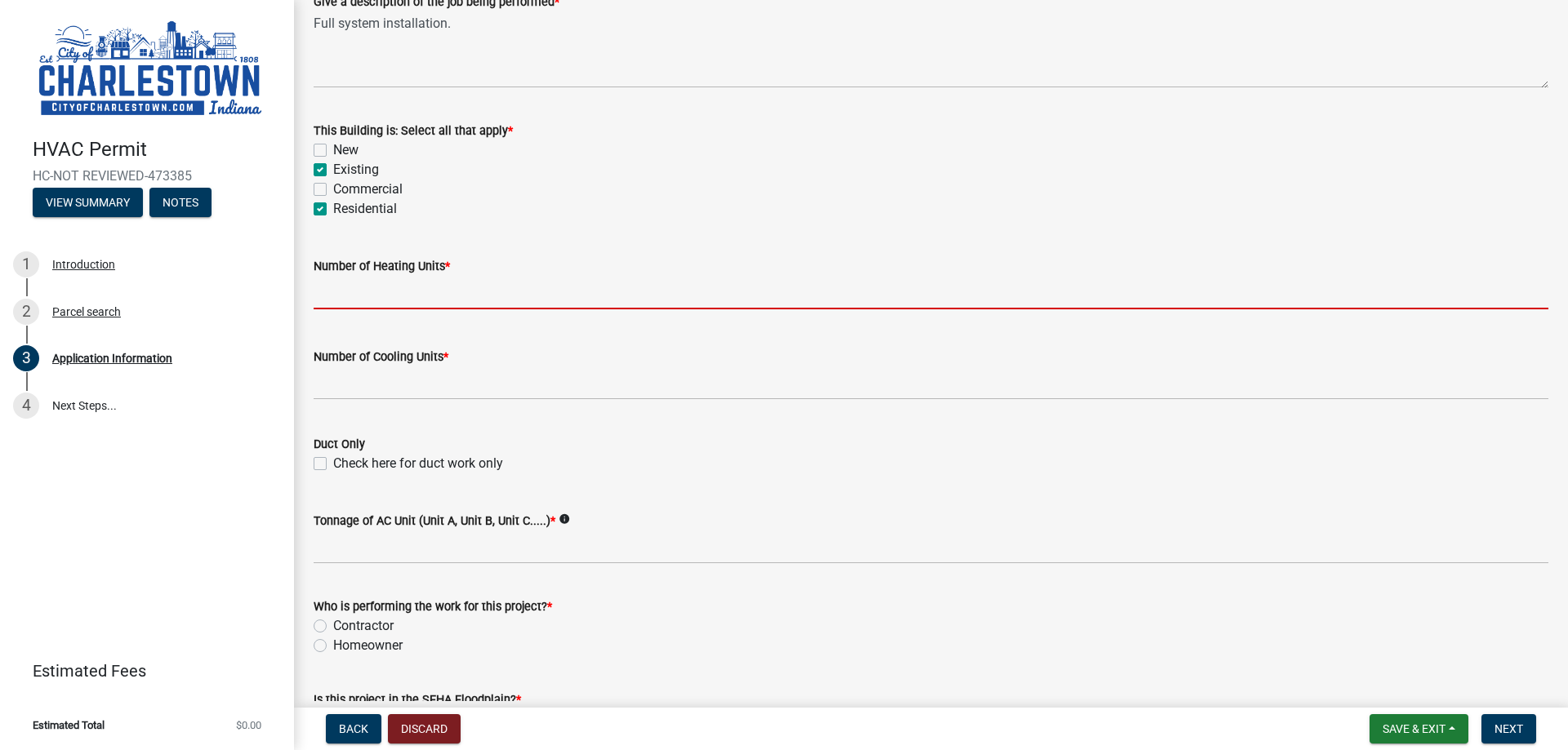
click at [342, 294] on input "text" at bounding box center [931, 293] width 1235 height 33
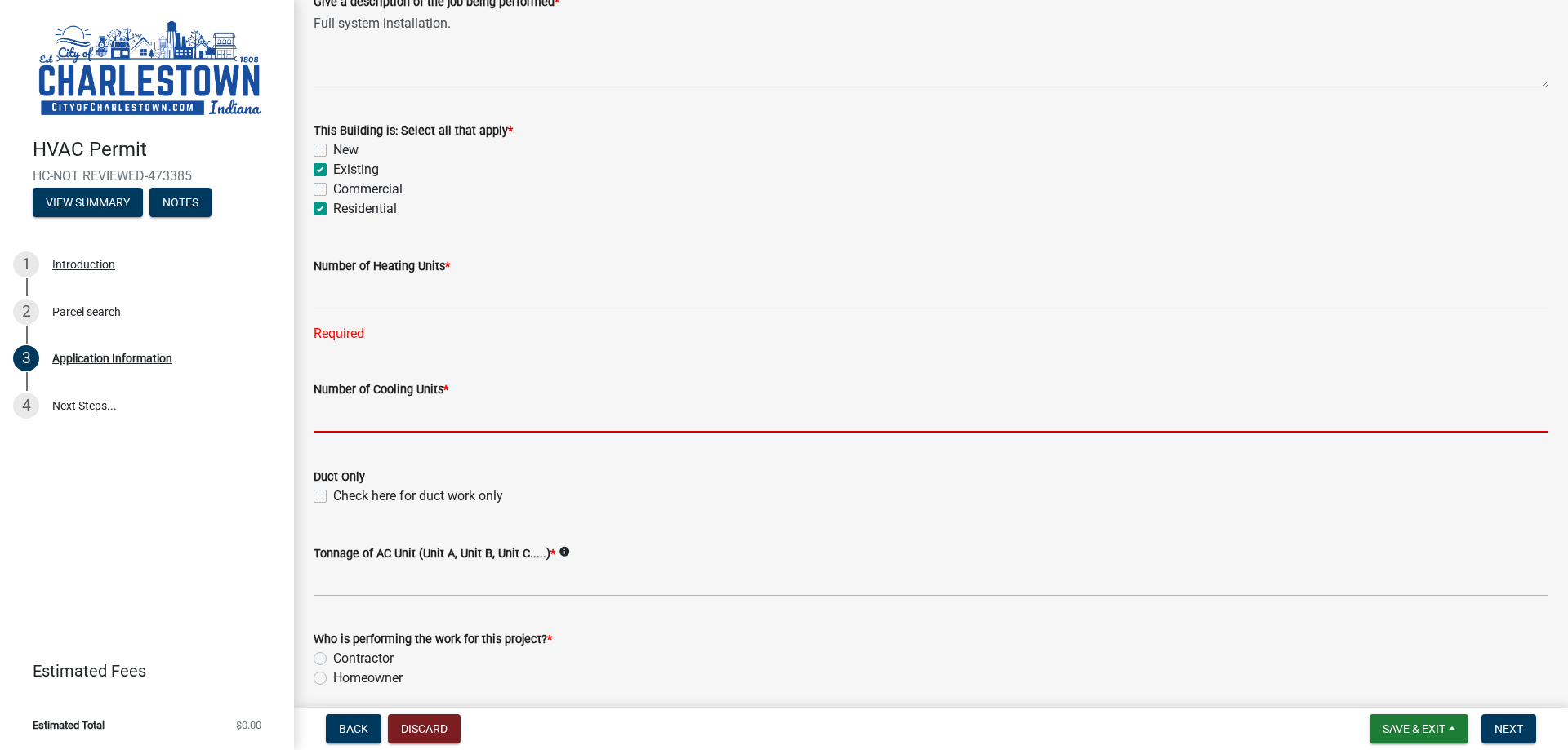
click at [419, 422] on input "text" at bounding box center [931, 416] width 1235 height 33
type input "1"
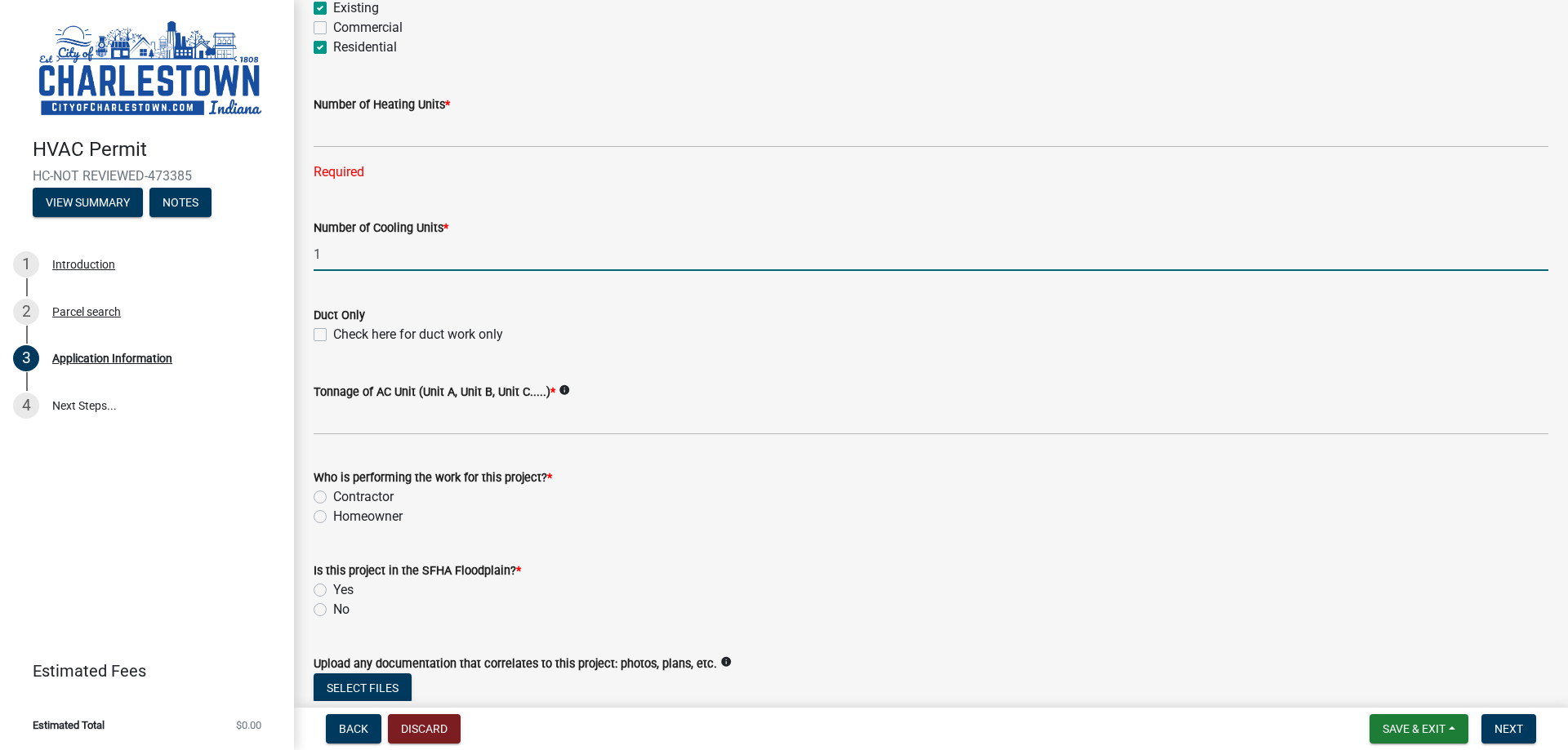
scroll to position [862, 0]
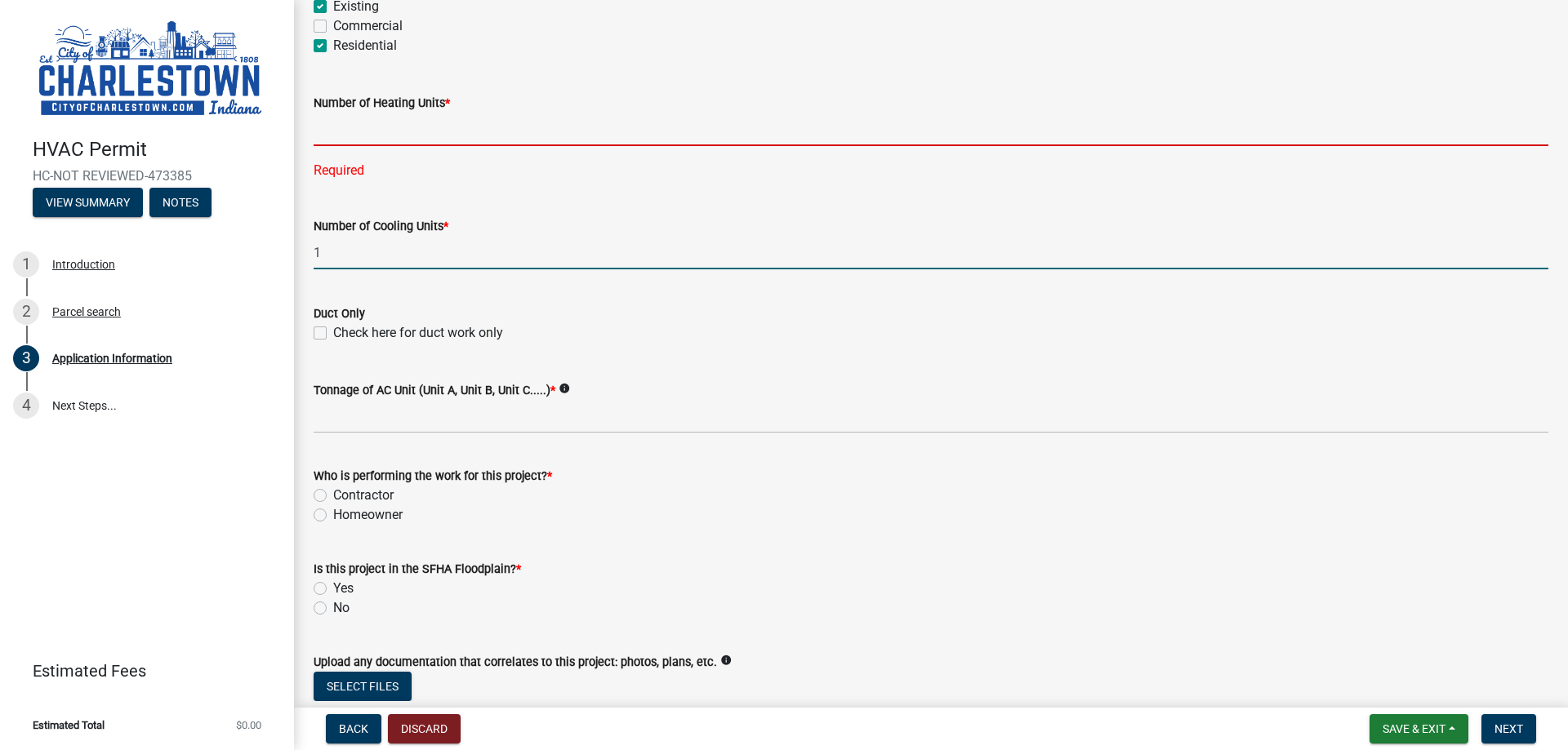
click at [326, 127] on input "text" at bounding box center [931, 129] width 1235 height 33
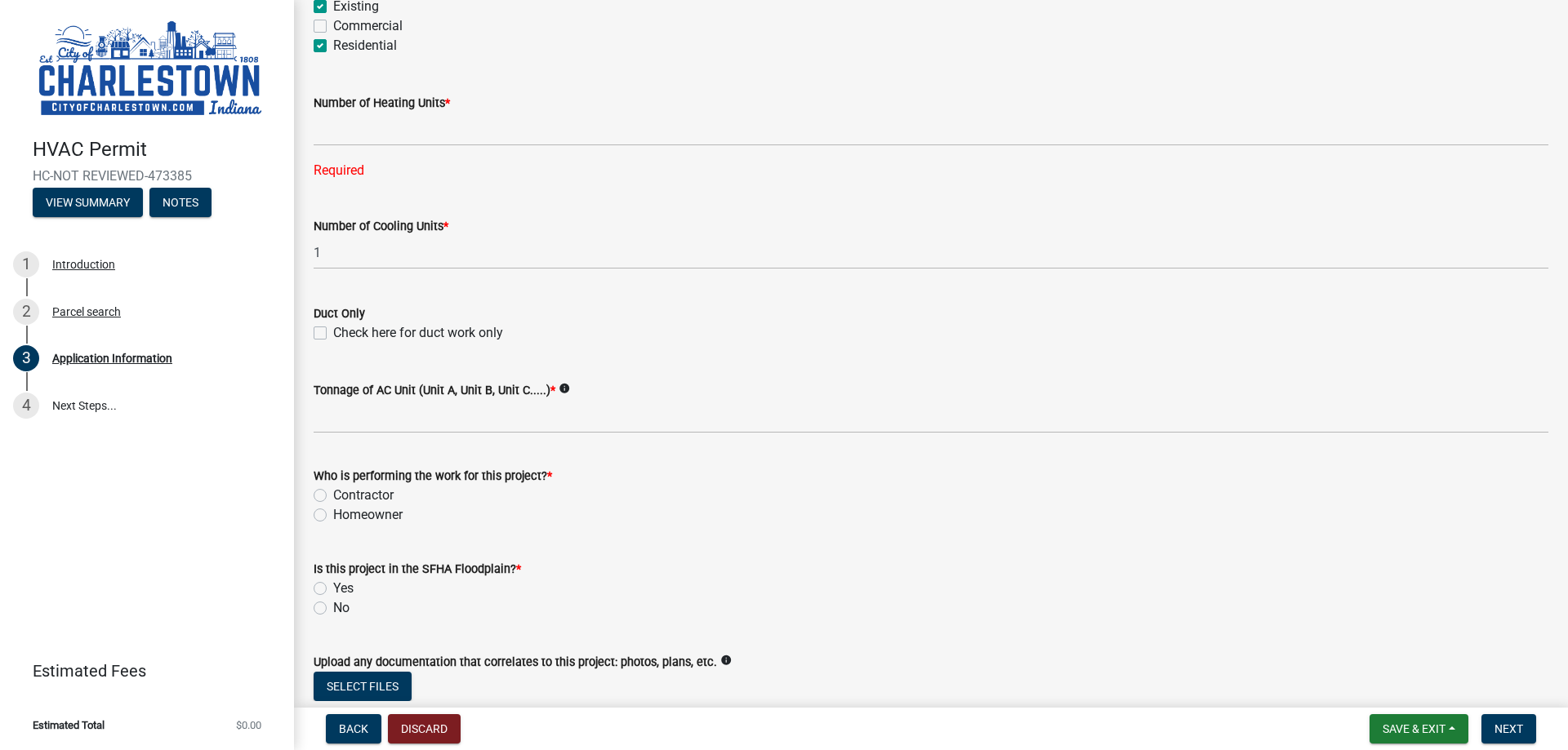
click at [390, 194] on div "Number of Cooling Units * 1" at bounding box center [931, 232] width 1235 height 76
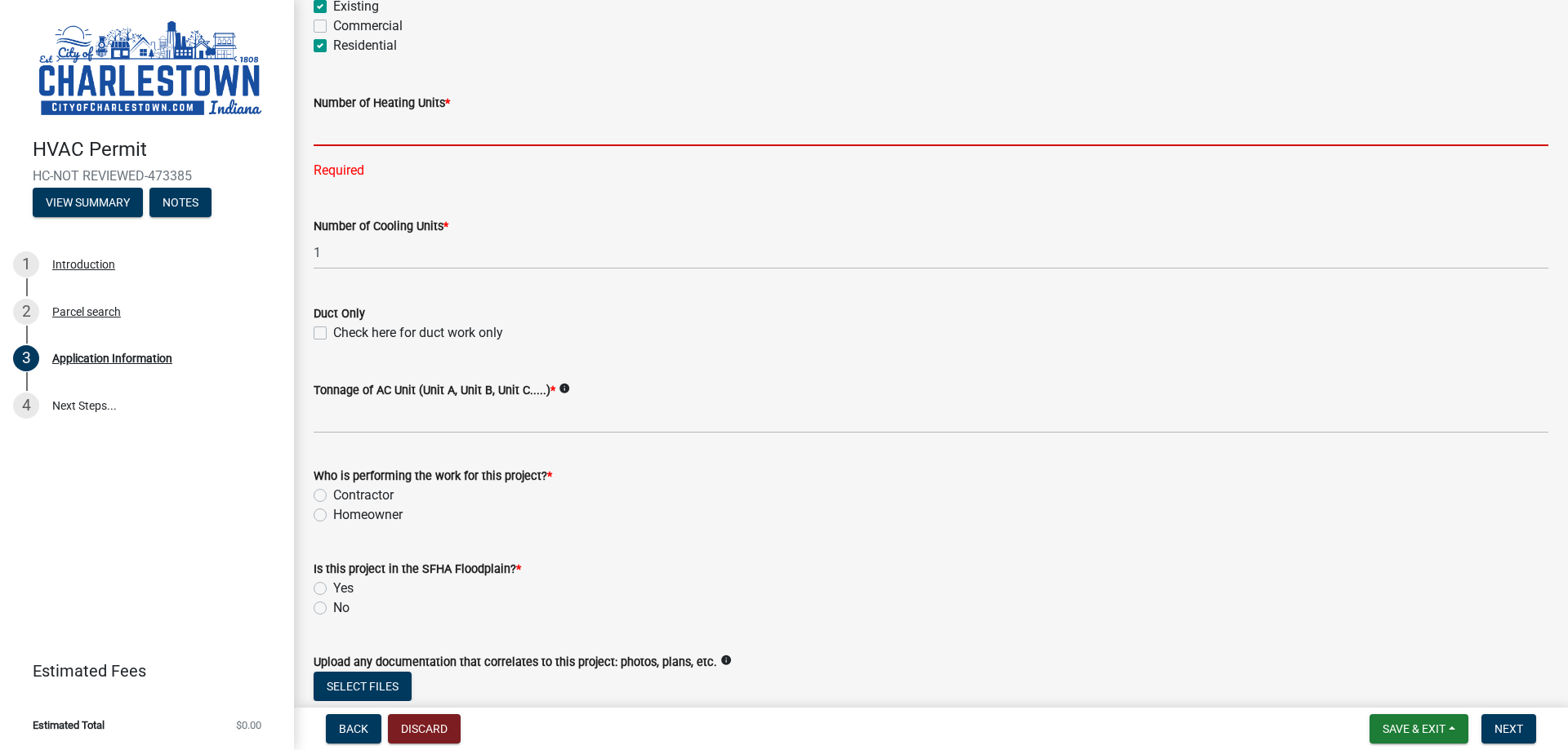
click at [367, 144] on input "text" at bounding box center [931, 129] width 1235 height 33
type input "1"
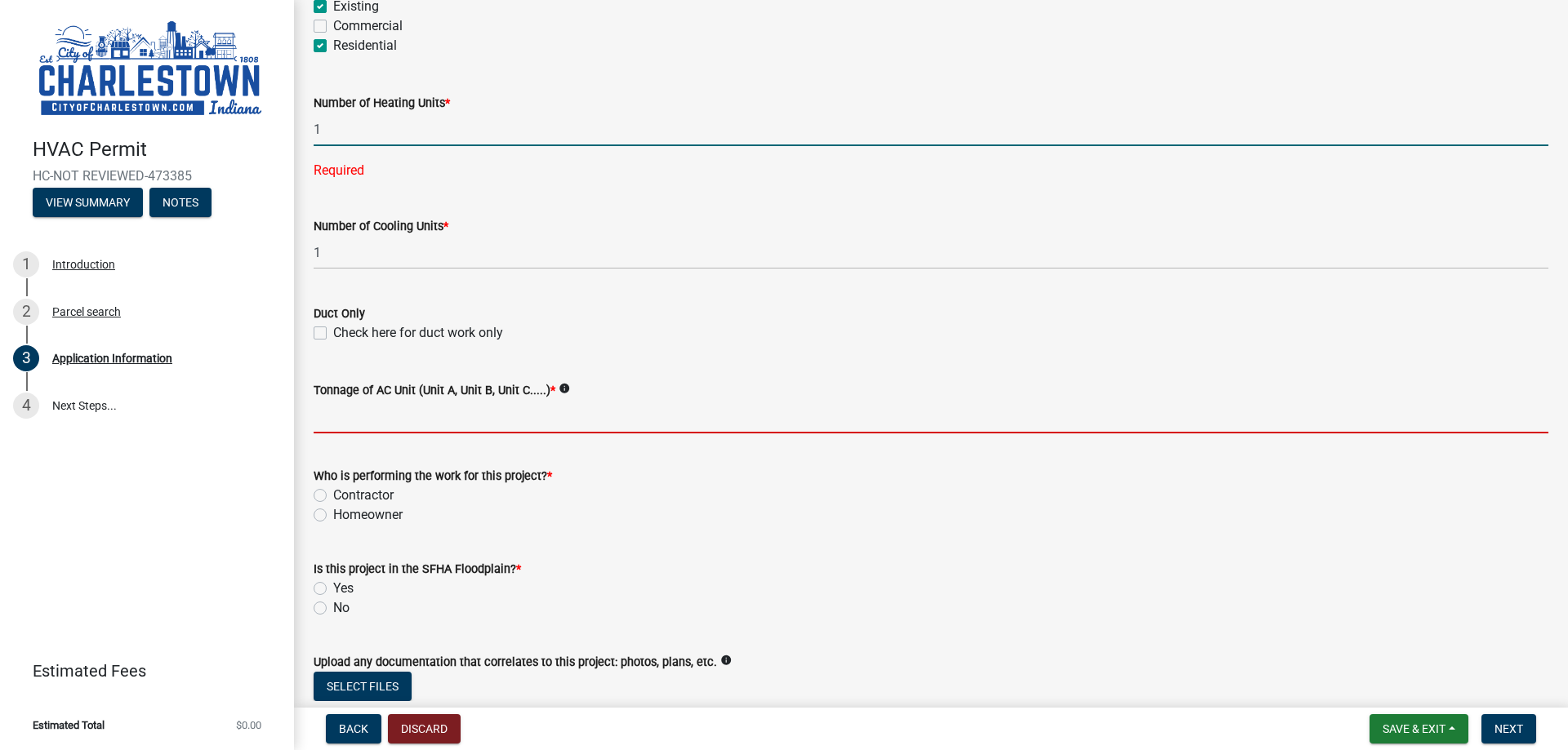
click at [417, 406] on wm-data-entity-input "Tonnage of AC Unit (Unit A, Unit B, Unit C.....) * info" at bounding box center [931, 402] width 1235 height 89
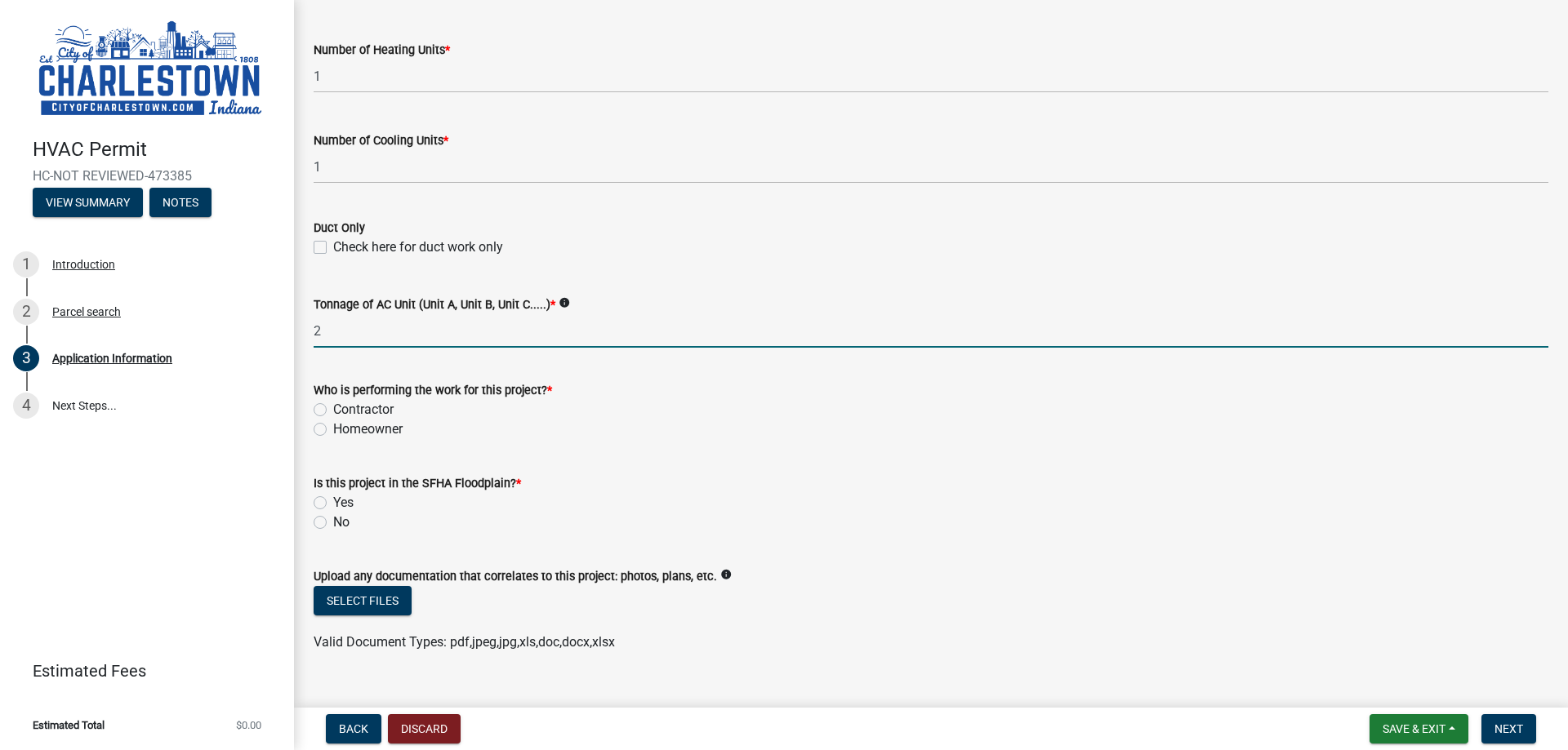
scroll to position [944, 0]
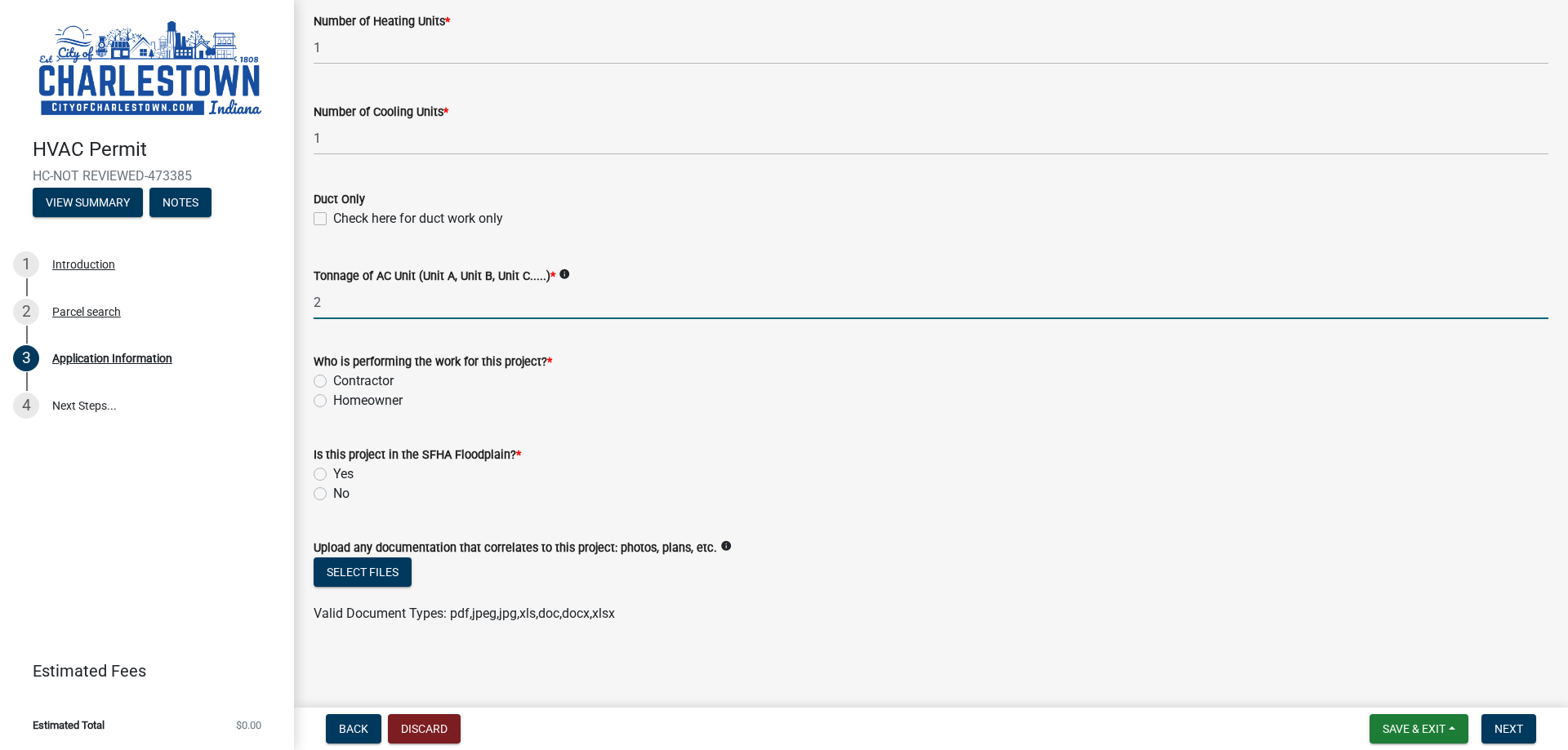
type input "2"
click at [333, 374] on label "Contractor" at bounding box center [363, 381] width 60 height 20
click at [333, 374] on input "Contractor" at bounding box center [338, 376] width 11 height 11
radio input "true"
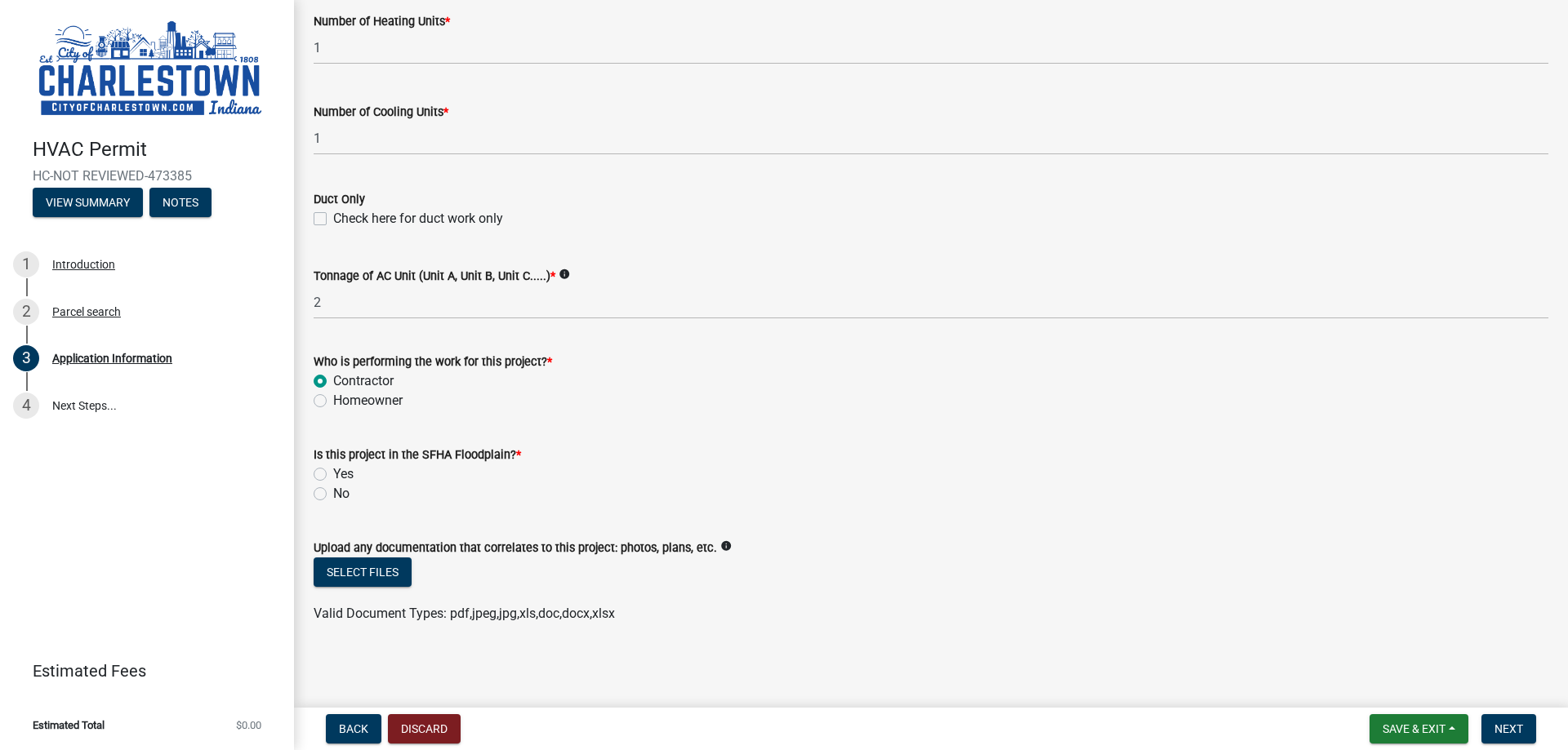
click at [333, 493] on label "No" at bounding box center [341, 494] width 17 height 20
click at [333, 493] on input "No" at bounding box center [338, 489] width 11 height 11
radio input "true"
click at [1513, 734] on span "Next" at bounding box center [1508, 729] width 28 height 13
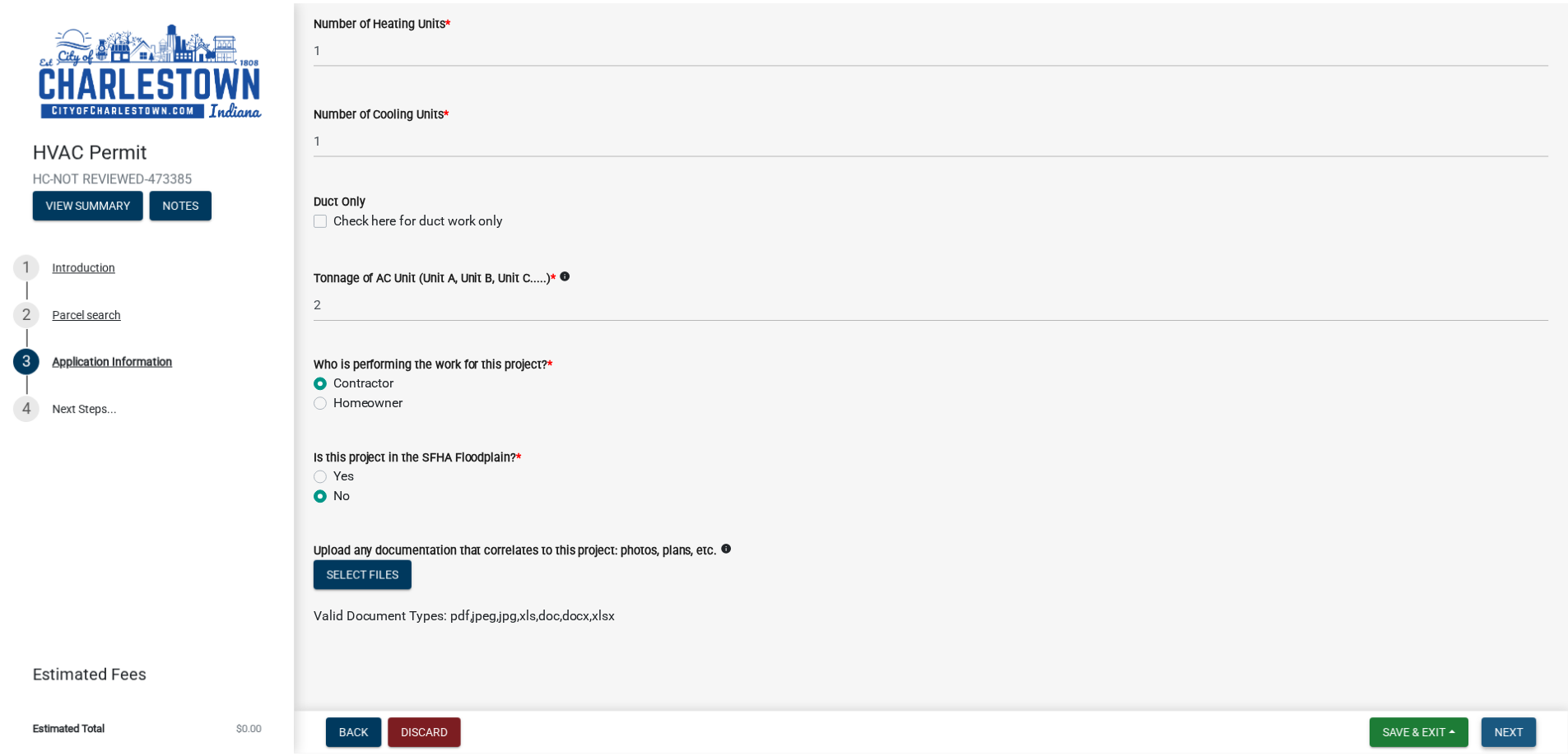
scroll to position [0, 0]
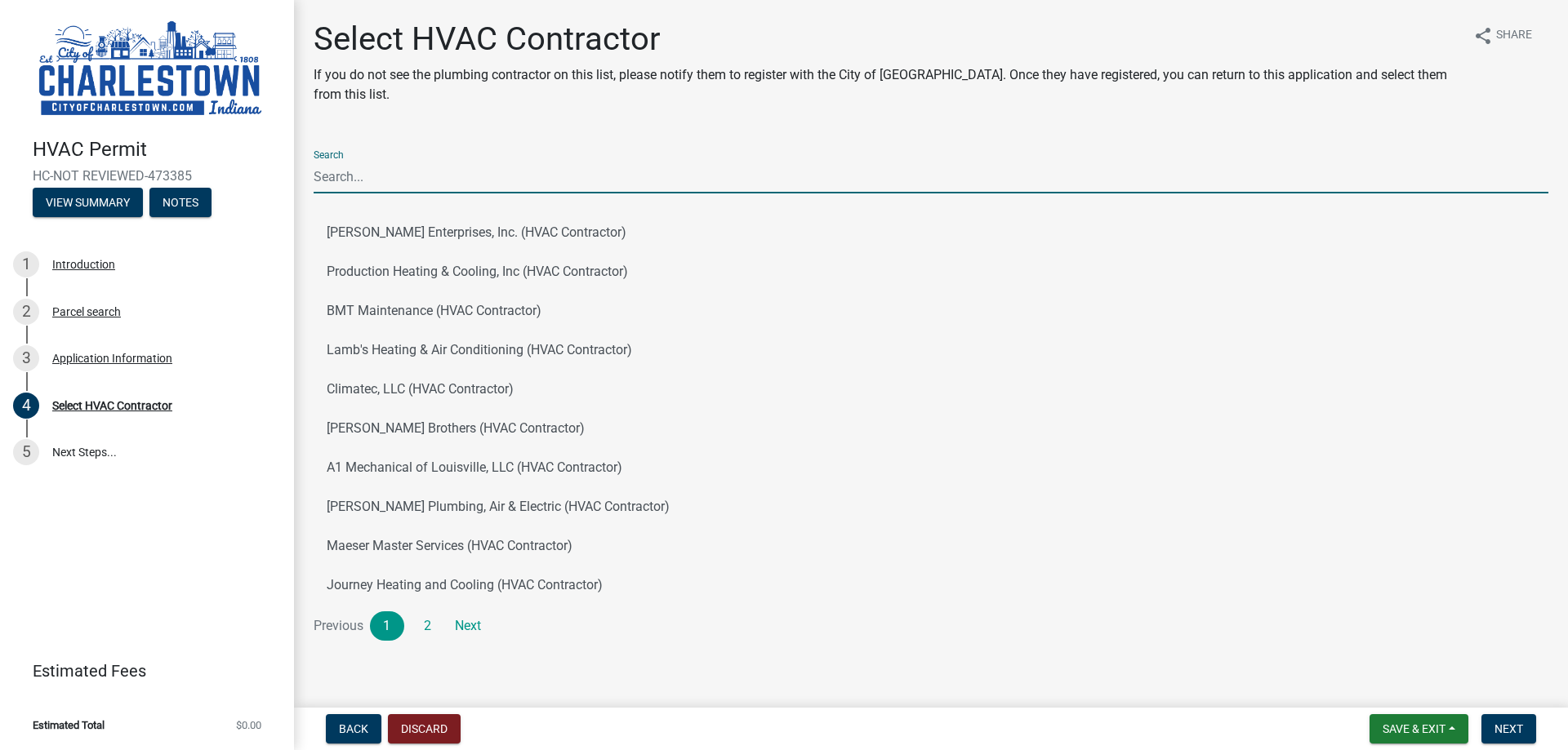
click at [424, 173] on input "Search" at bounding box center [931, 177] width 1235 height 33
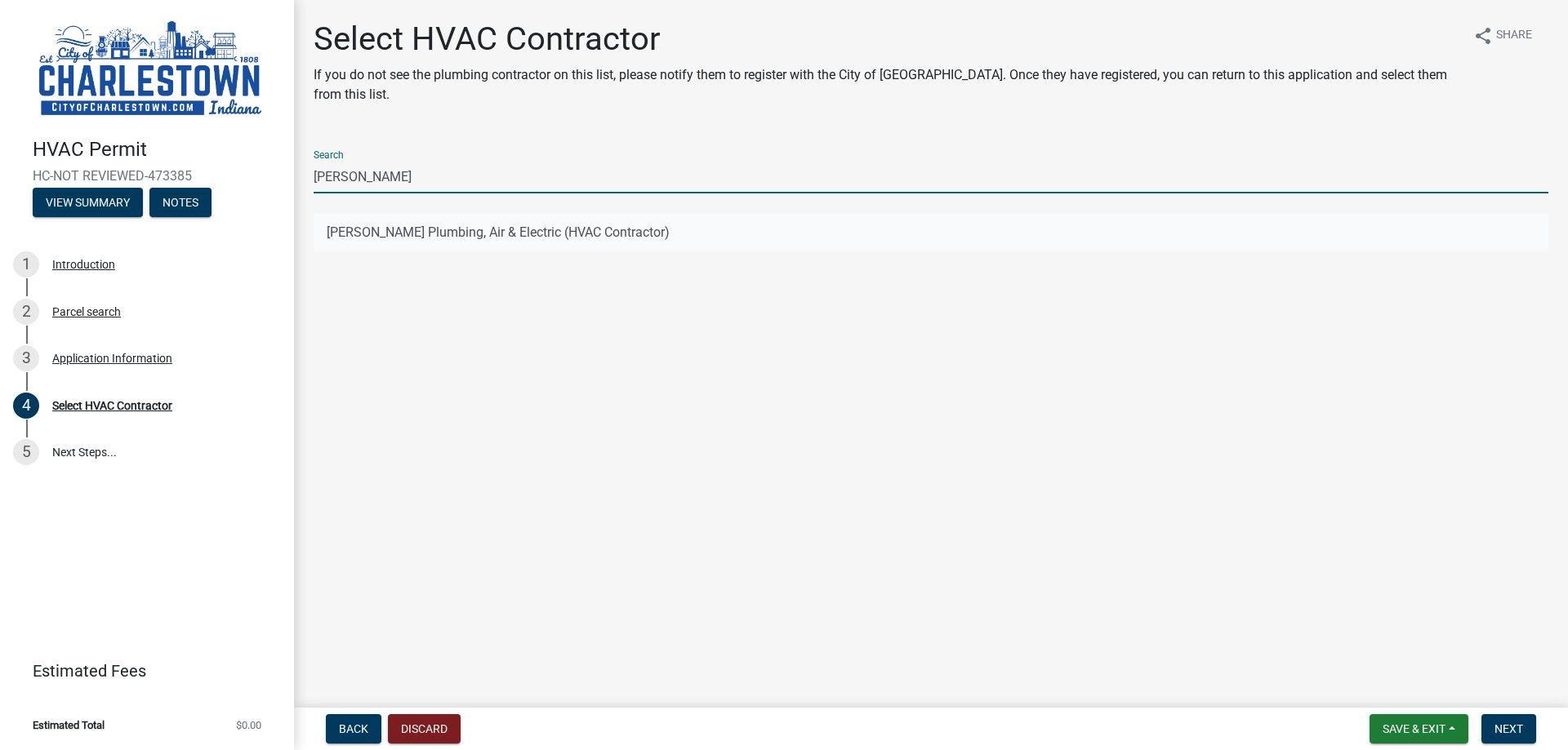
type input "[PERSON_NAME]"
click at [362, 243] on button "[PERSON_NAME] Plumbing, Air & Electric (HVAC Contractor)" at bounding box center [931, 232] width 1235 height 39
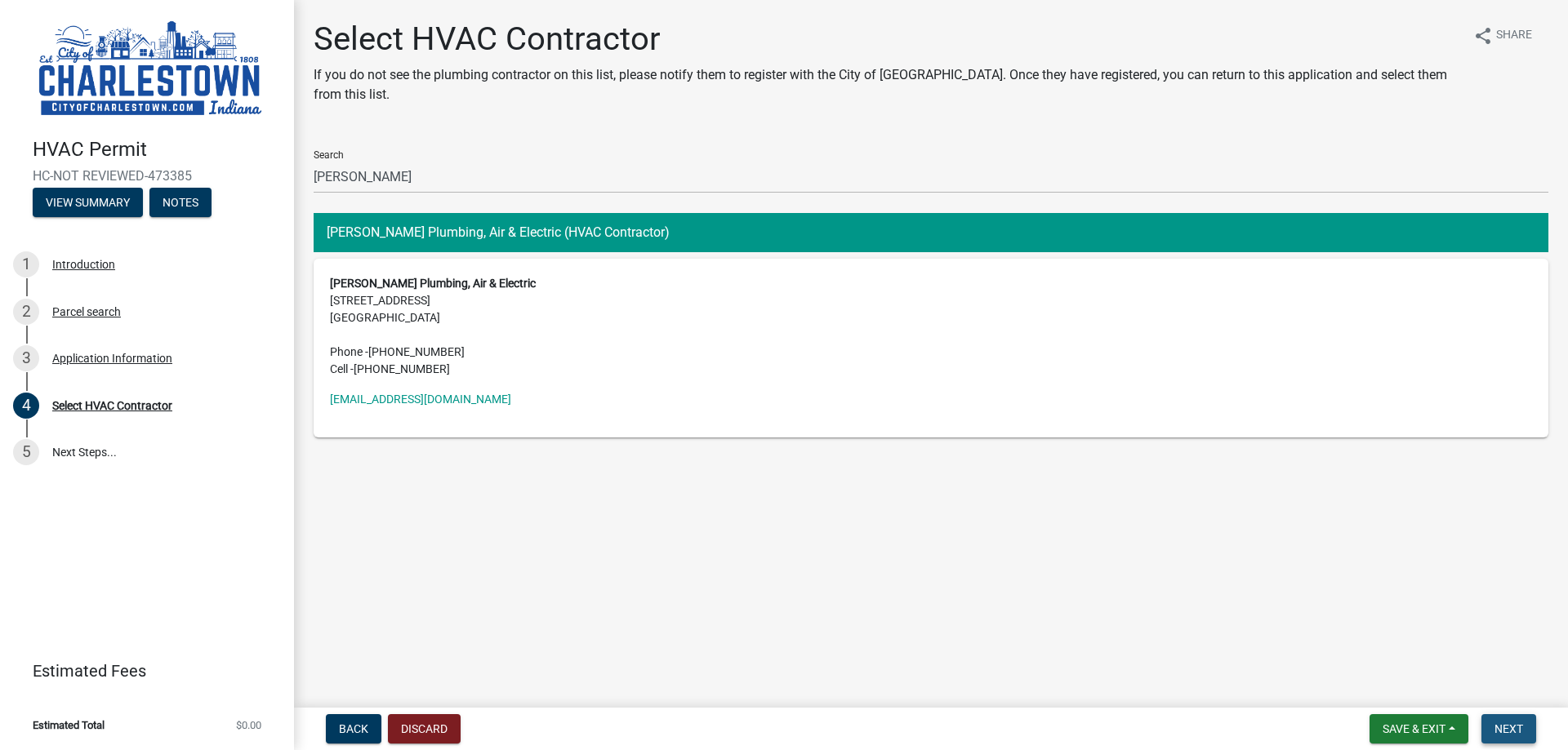
click at [1505, 723] on span "Next" at bounding box center [1508, 729] width 28 height 13
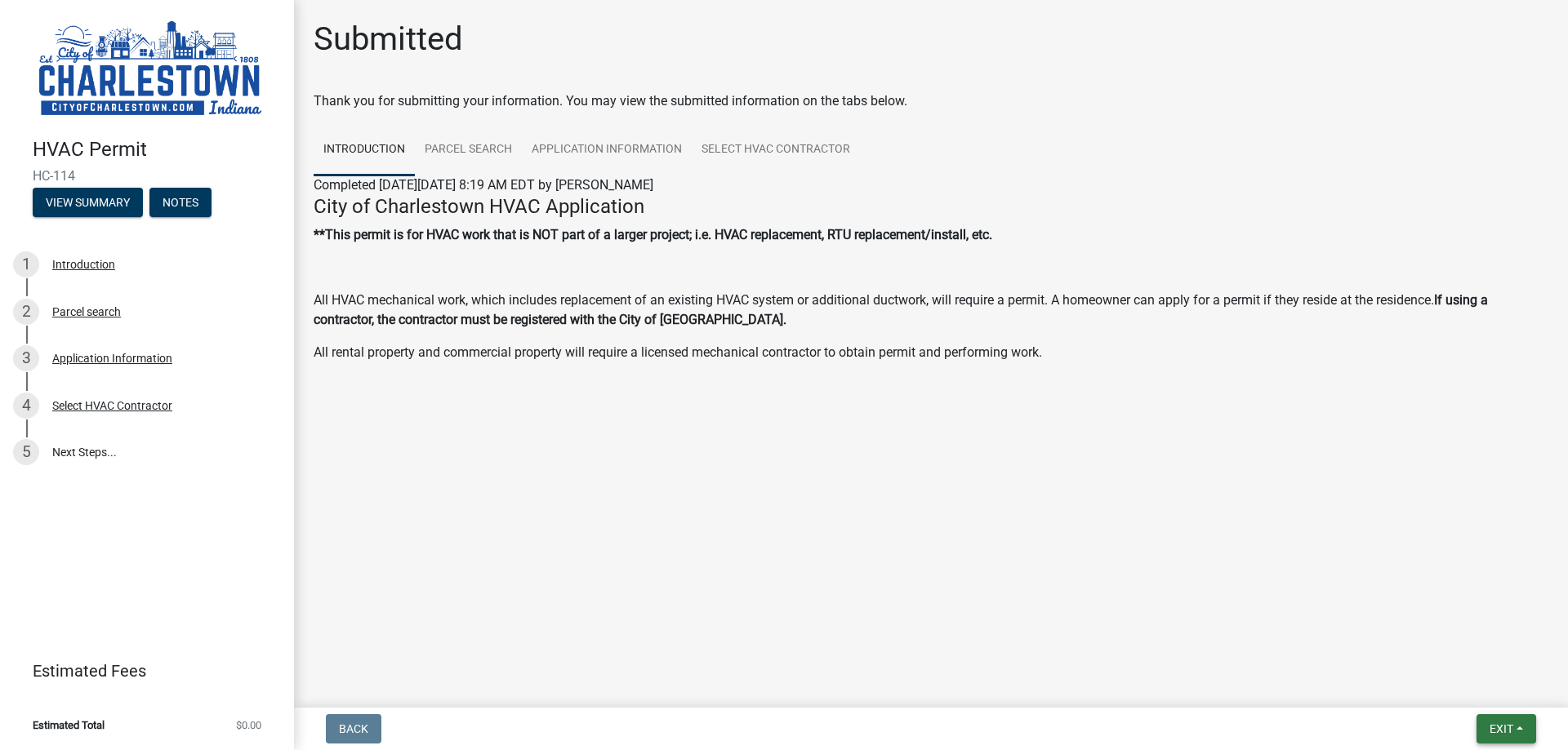
click at [1524, 732] on button "Exit" at bounding box center [1506, 728] width 60 height 29
click at [1452, 684] on button "Save & Exit" at bounding box center [1471, 686] width 131 height 39
